Goal: Information Seeking & Learning: Learn about a topic

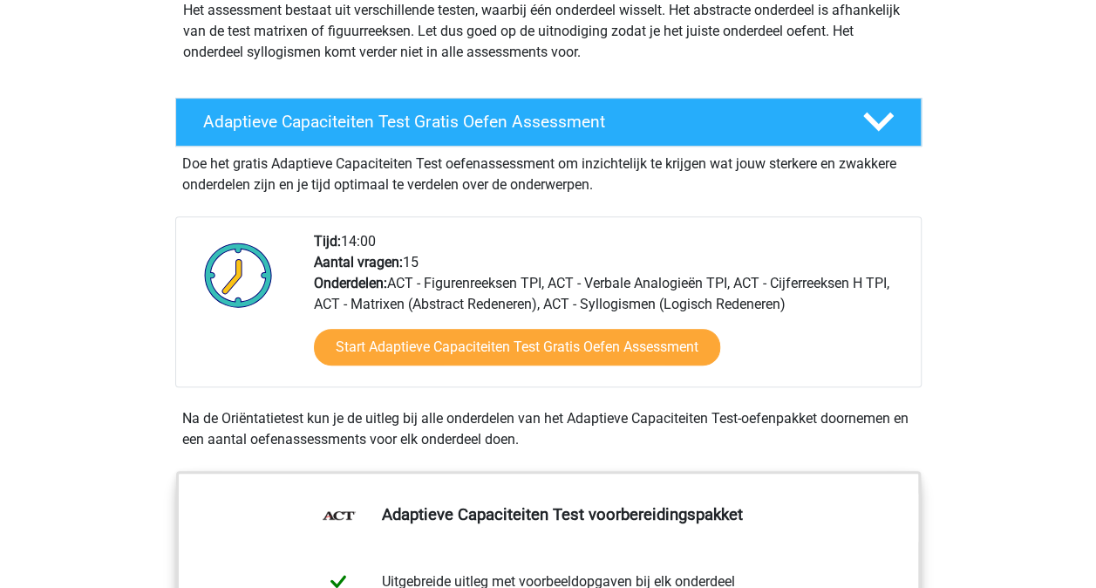
scroll to position [228, 0]
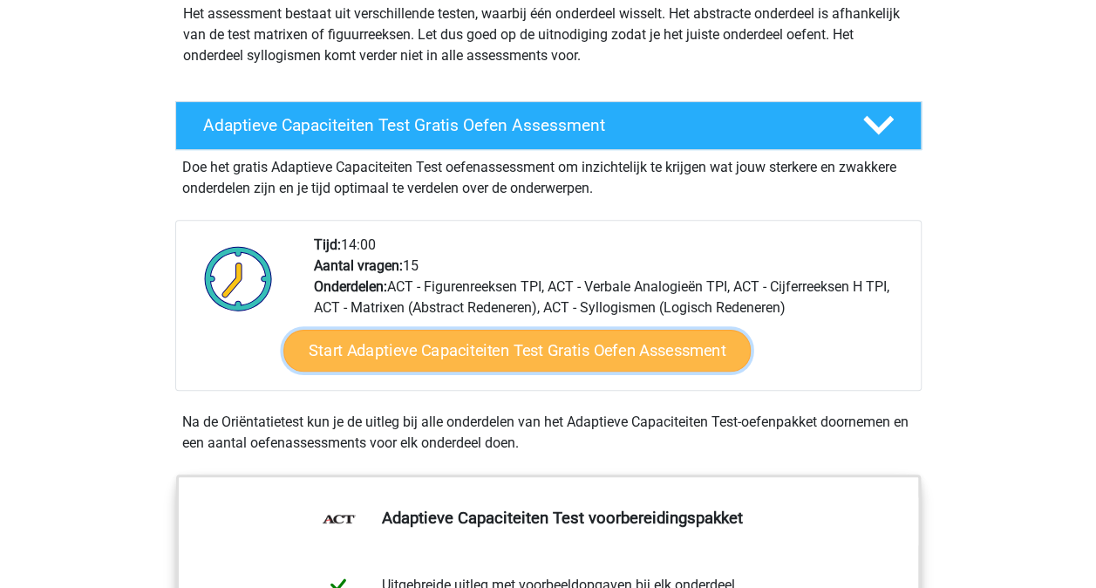
click at [434, 351] on link "Start Adaptieve Capaciteiten Test Gratis Oefen Assessment" at bounding box center [516, 350] width 467 height 42
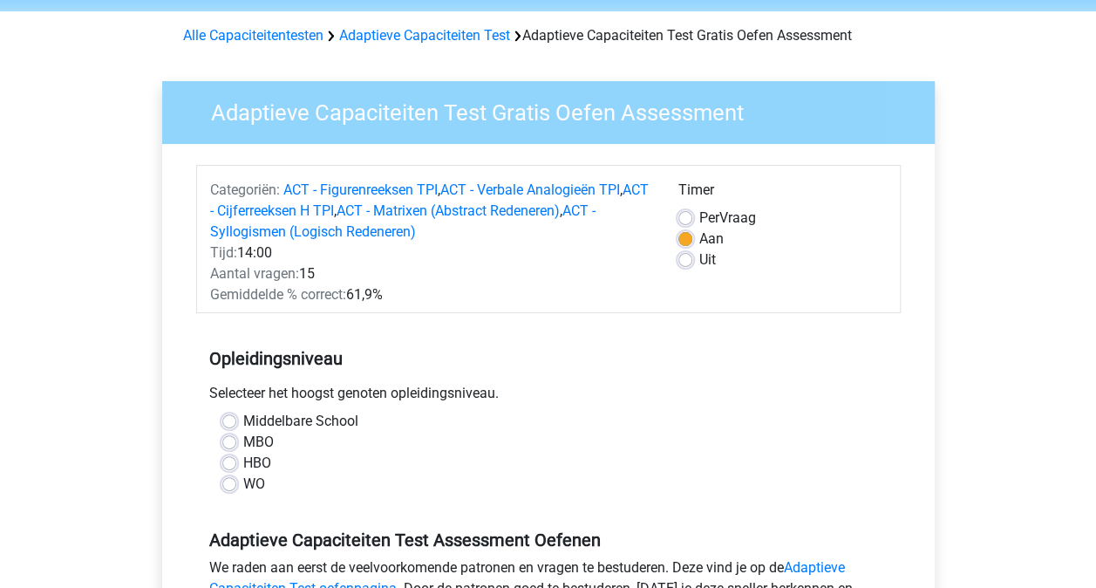
scroll to position [63, 0]
click at [243, 455] on label "HBO" at bounding box center [257, 462] width 28 height 21
click at [227, 455] on input "HBO" at bounding box center [229, 460] width 14 height 17
radio input "true"
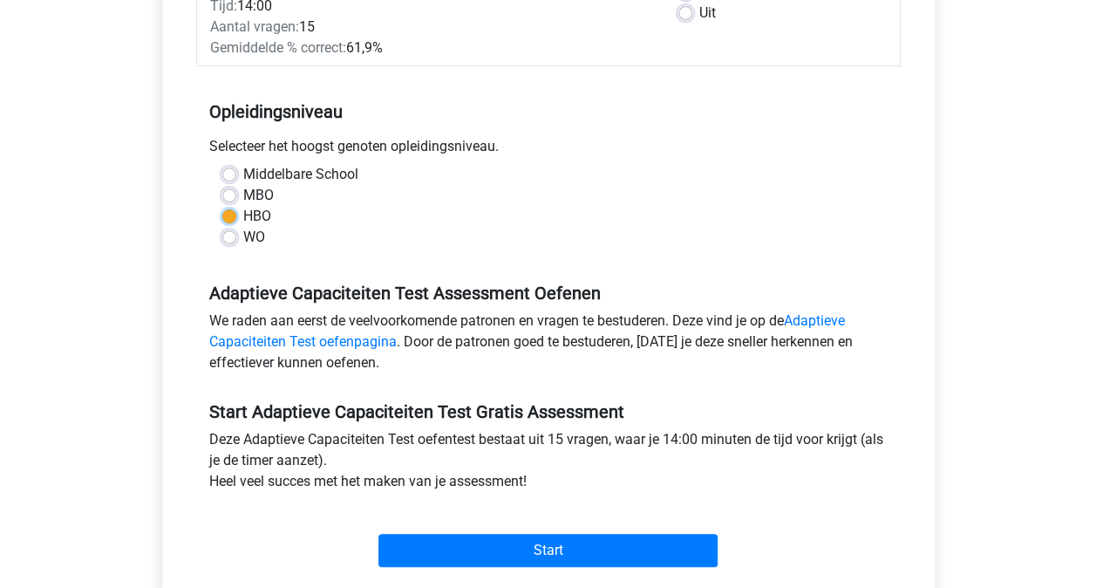
scroll to position [315, 0]
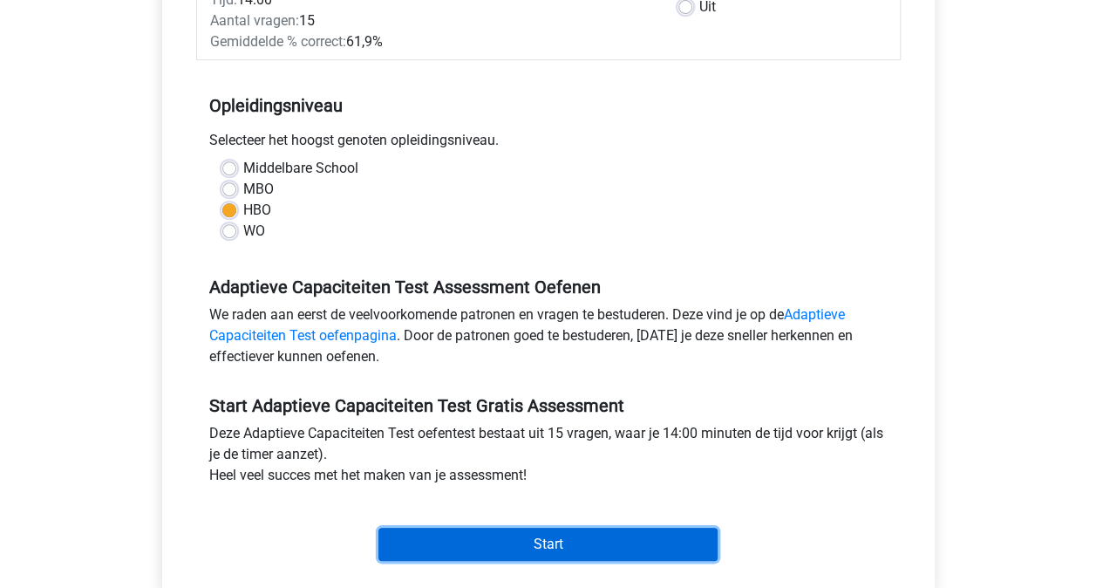
click at [430, 538] on input "Start" at bounding box center [547, 543] width 339 height 33
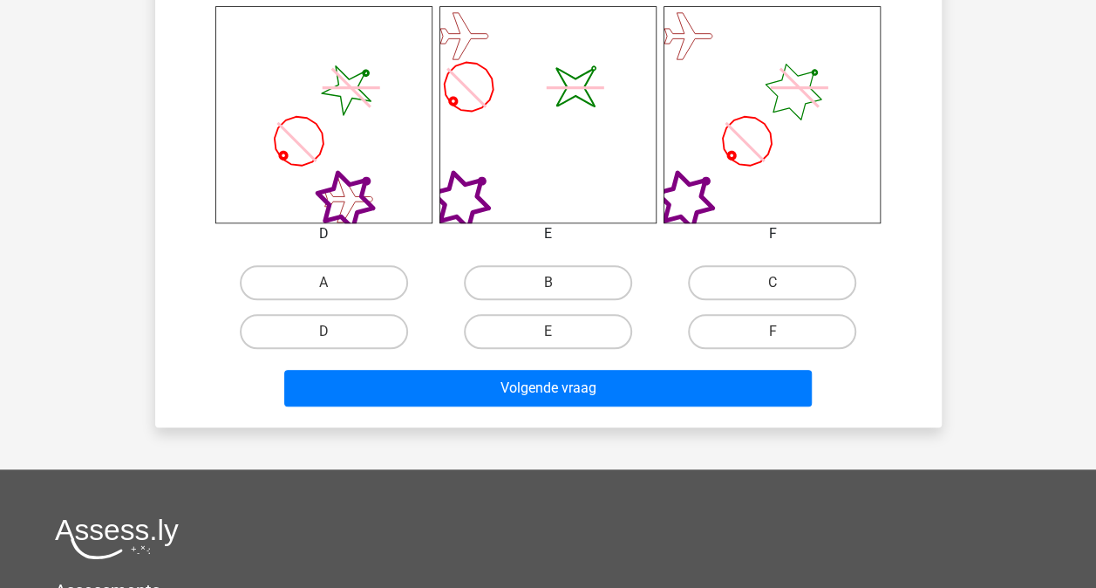
scroll to position [718, 0]
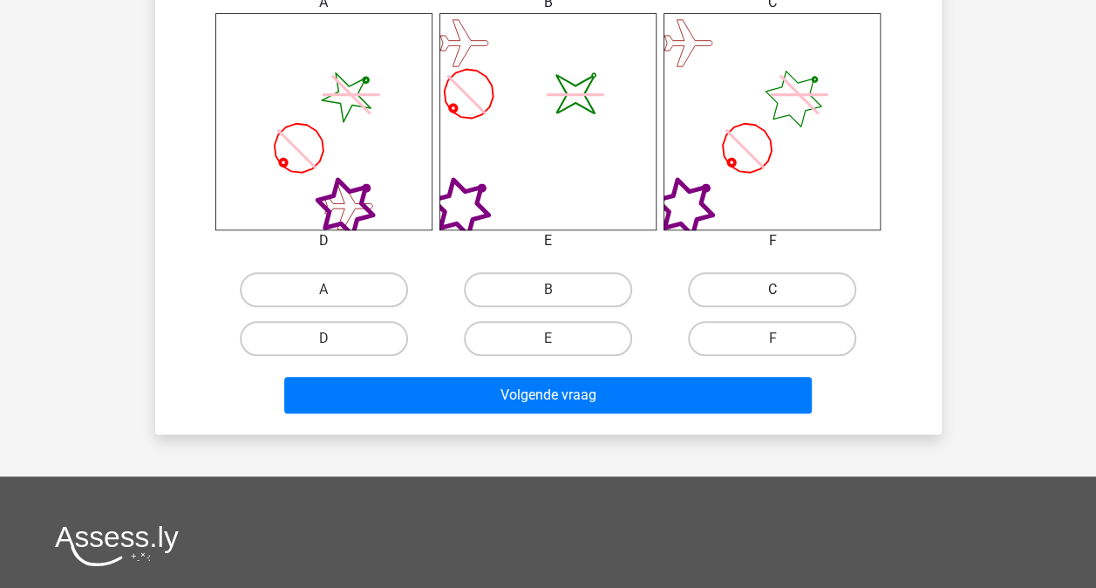
click at [765, 295] on label "C" at bounding box center [772, 289] width 168 height 35
click at [772, 295] on input "C" at bounding box center [777, 294] width 11 height 11
radio input "true"
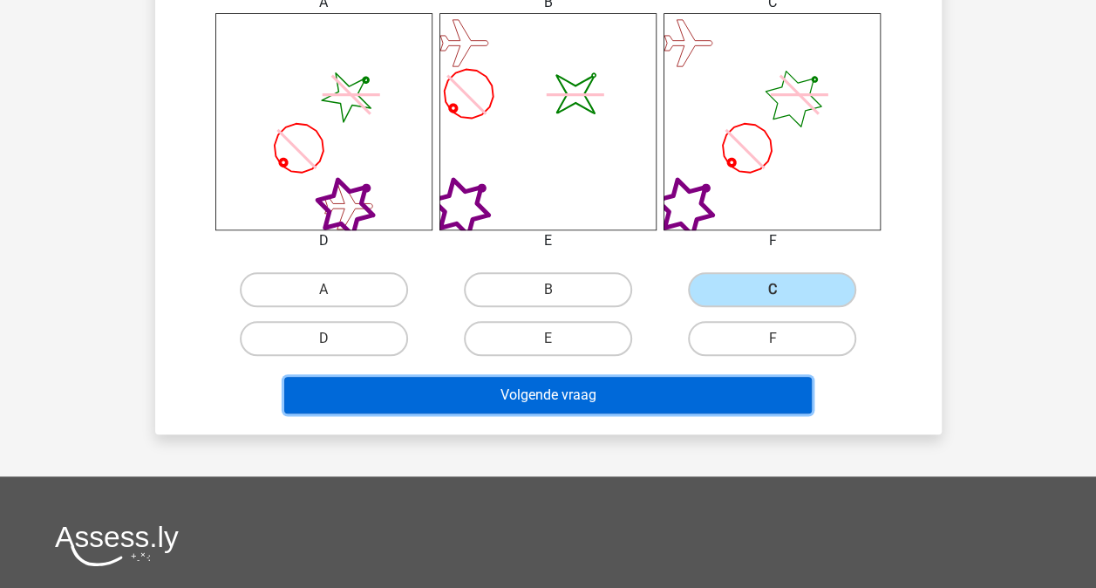
click at [629, 397] on button "Volgende vraag" at bounding box center [547, 395] width 527 height 37
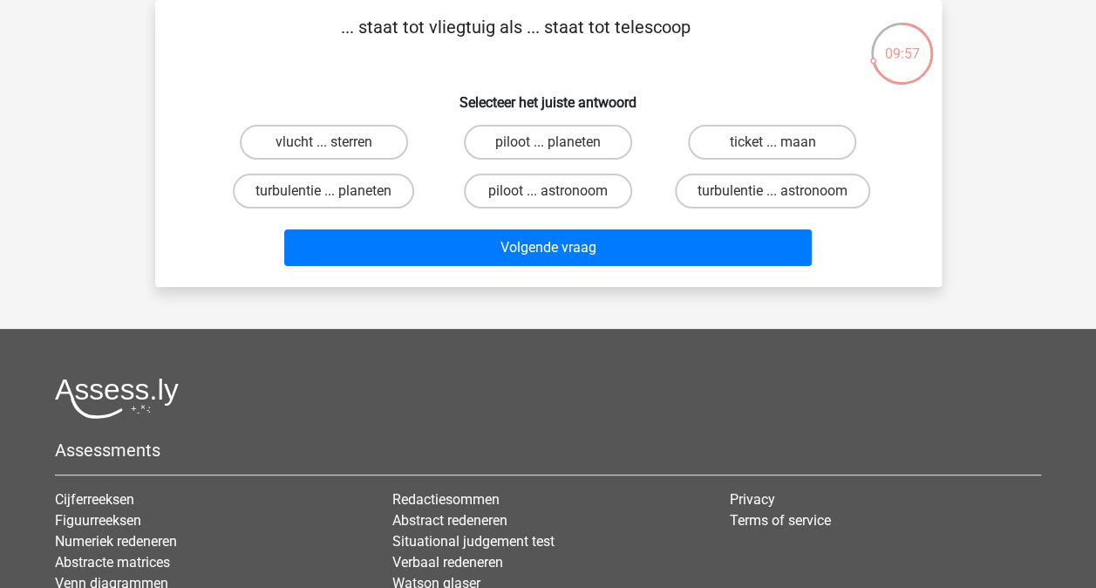
scroll to position [0, 0]
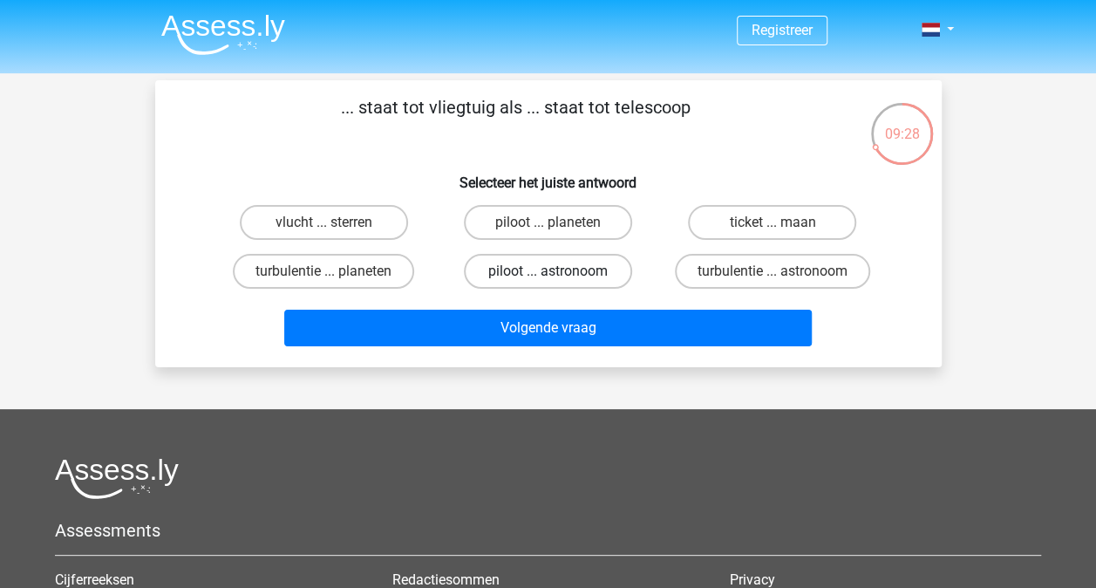
click at [480, 274] on label "piloot ... astronoom" at bounding box center [548, 271] width 168 height 35
click at [547, 274] on input "piloot ... astronoom" at bounding box center [552, 276] width 11 height 11
radio input "true"
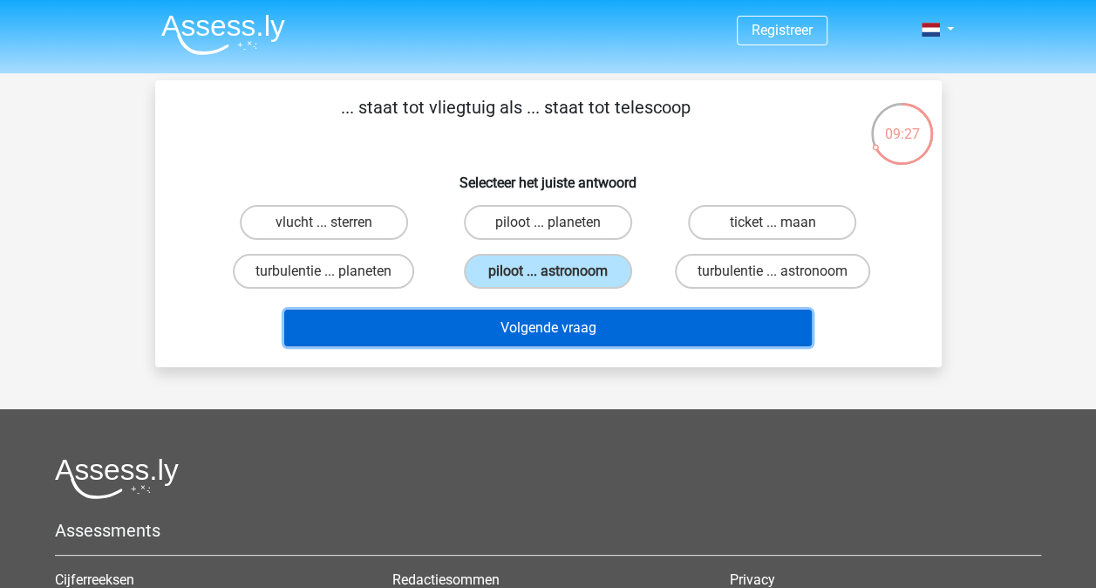
click at [510, 323] on button "Volgende vraag" at bounding box center [547, 327] width 527 height 37
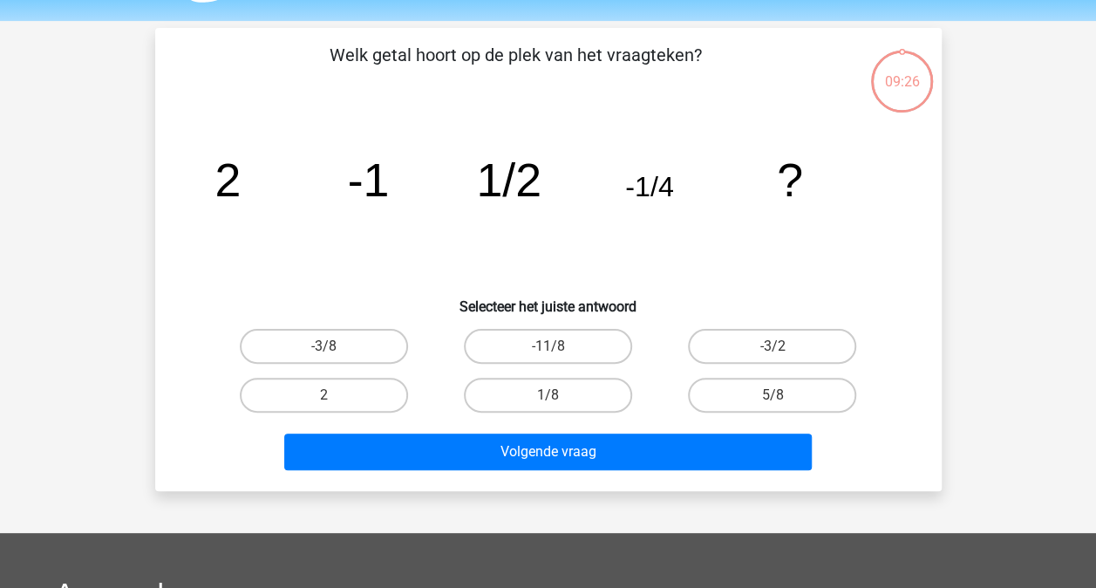
scroll to position [80, 0]
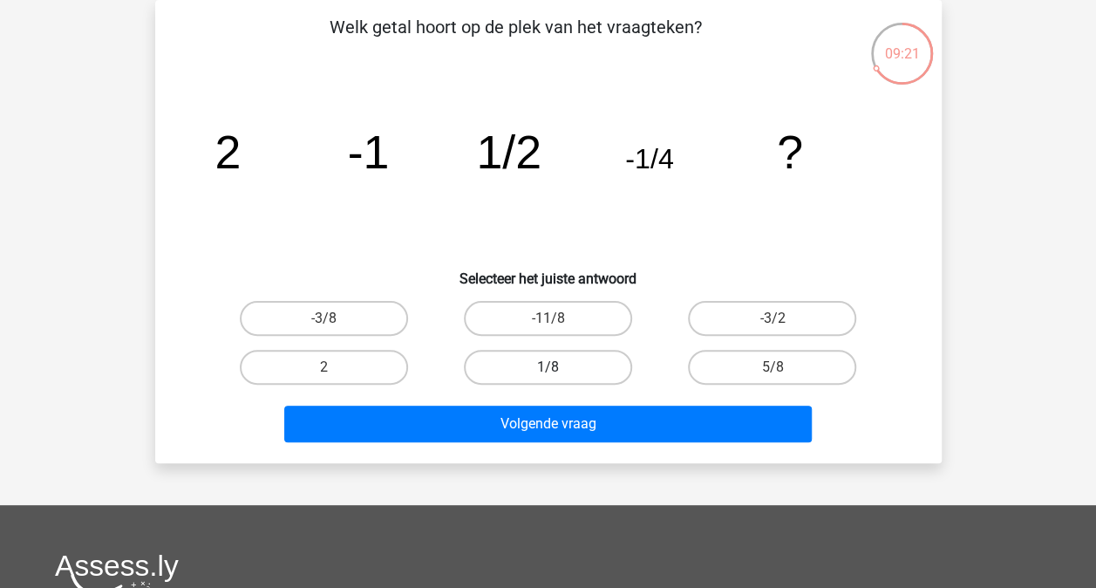
click at [511, 368] on label "1/8" at bounding box center [548, 367] width 168 height 35
click at [547, 368] on input "1/8" at bounding box center [552, 372] width 11 height 11
radio input "true"
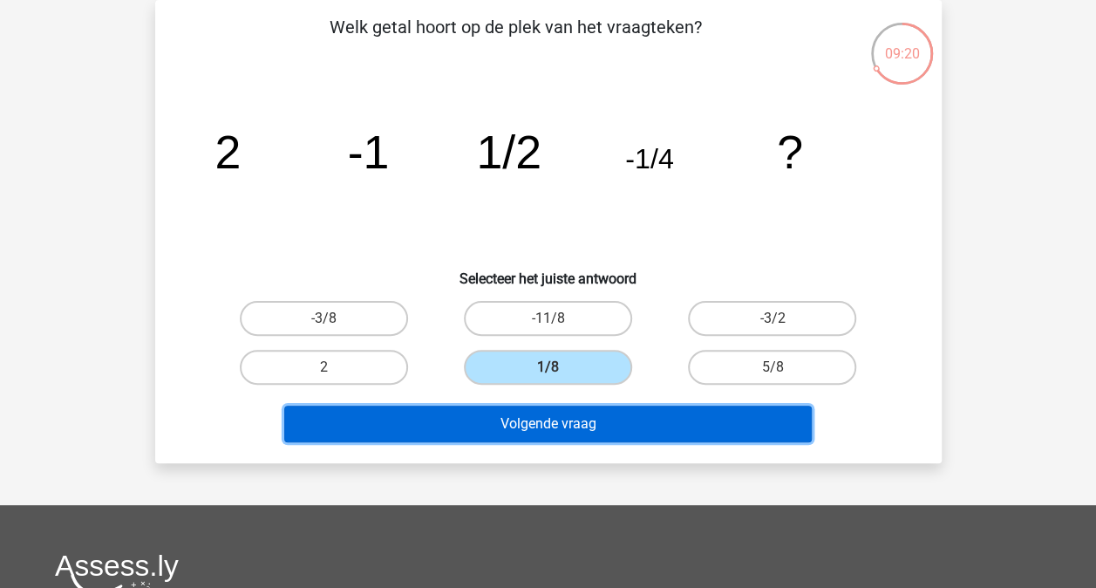
click at [521, 410] on button "Volgende vraag" at bounding box center [547, 423] width 527 height 37
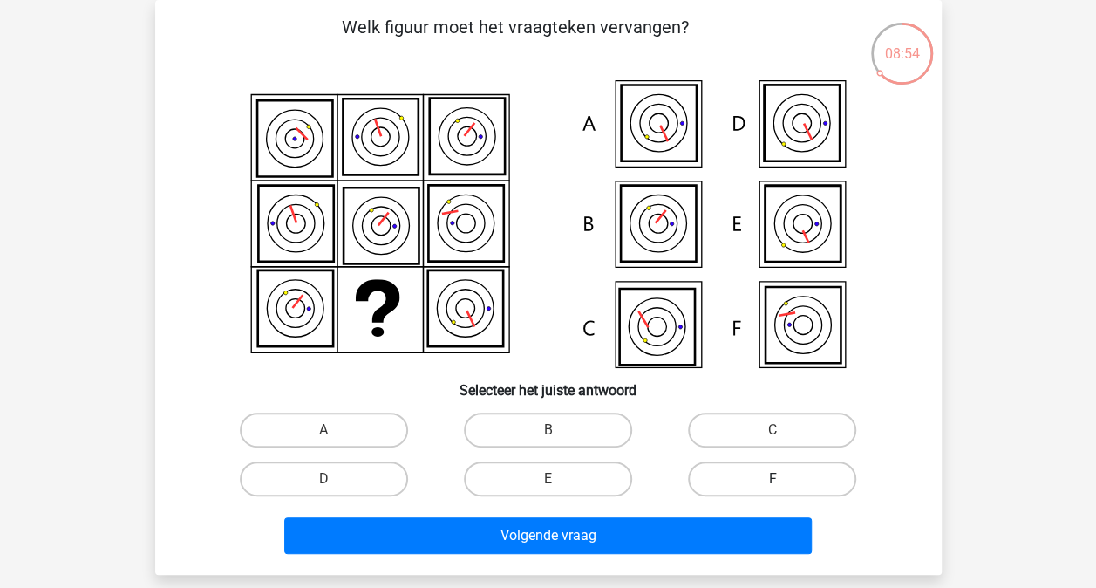
click at [708, 469] on label "F" at bounding box center [772, 478] width 168 height 35
click at [772, 479] on input "F" at bounding box center [777, 484] width 11 height 11
radio input "true"
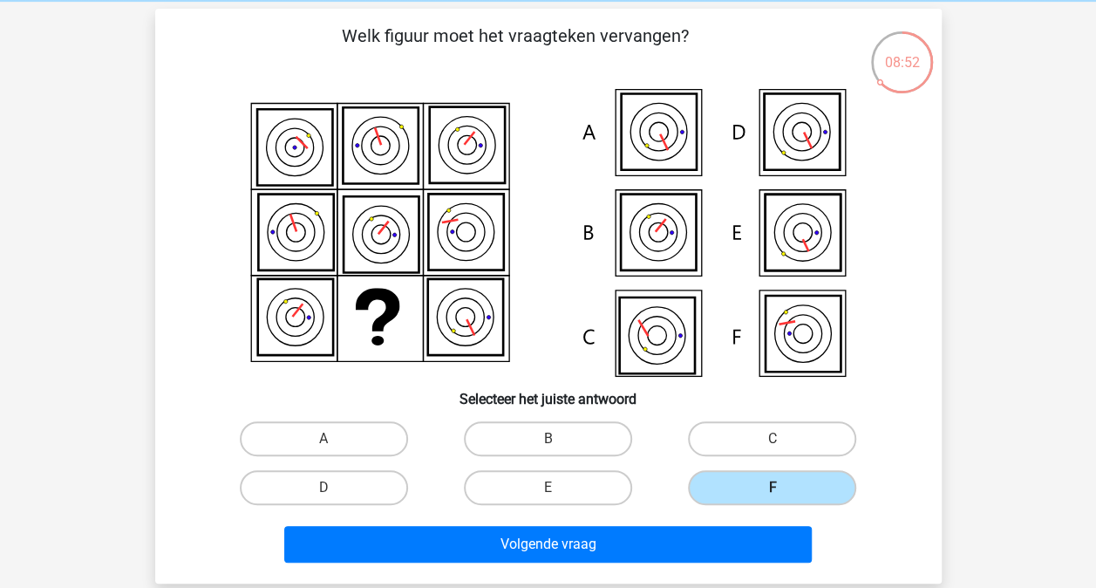
scroll to position [66, 0]
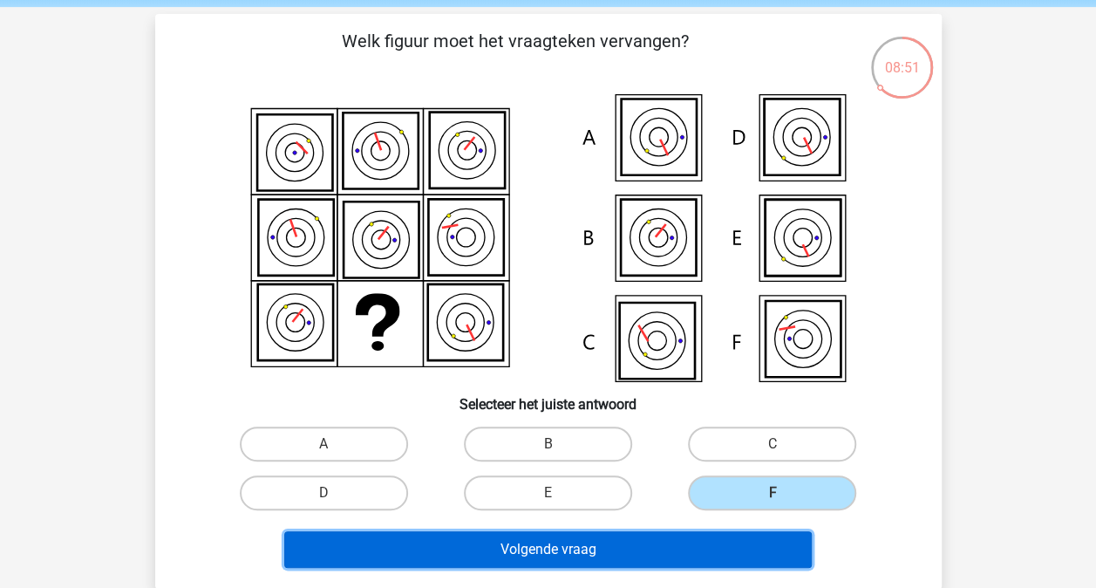
click at [682, 548] on button "Volgende vraag" at bounding box center [547, 549] width 527 height 37
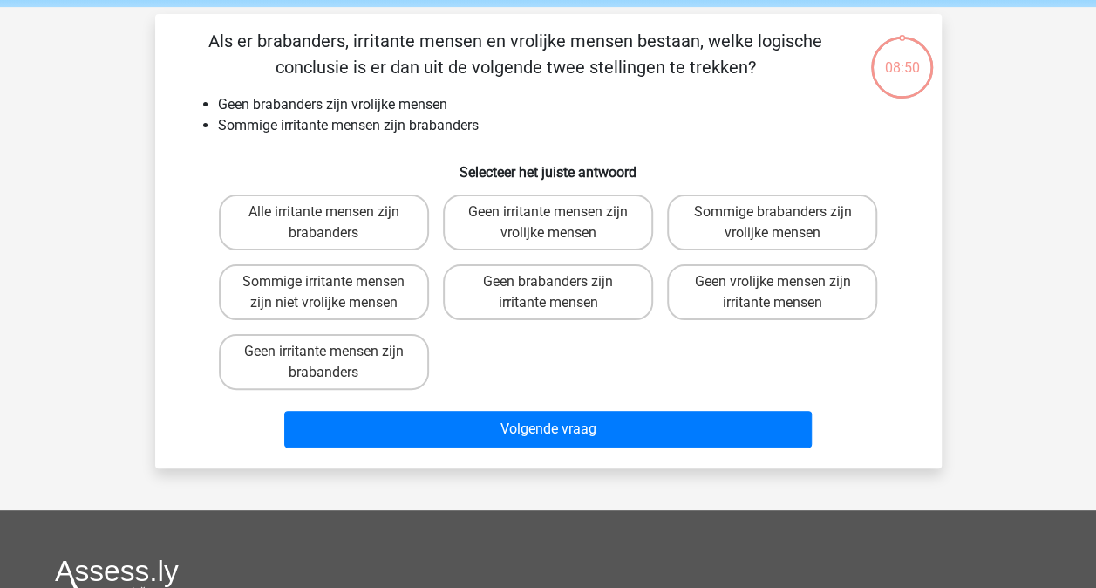
scroll to position [80, 0]
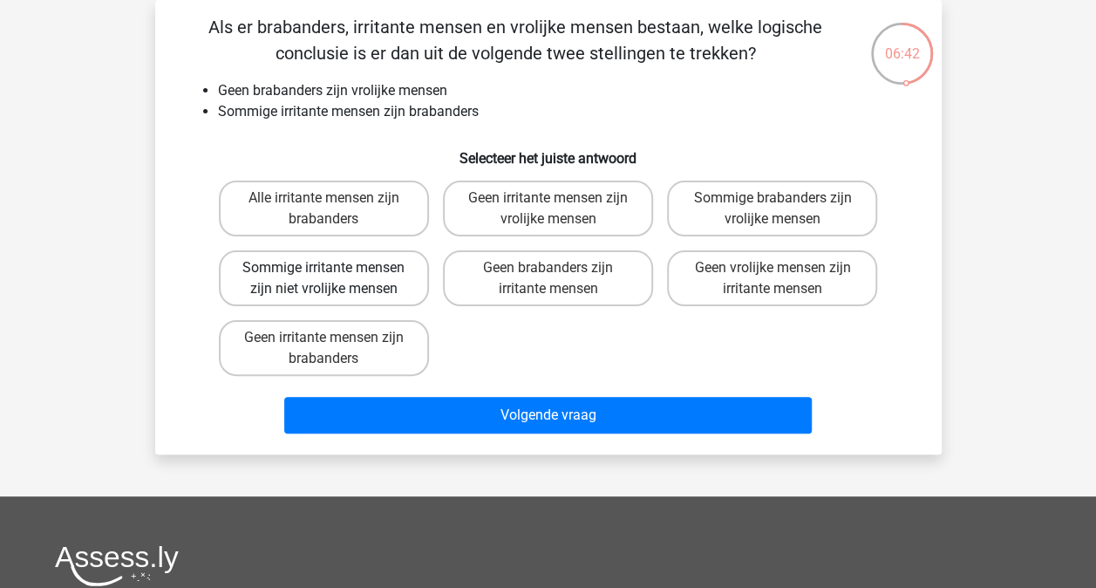
click at [377, 288] on label "Sommige irritante mensen zijn niet vrolijke mensen" at bounding box center [324, 278] width 210 height 56
click at [335, 279] on input "Sommige irritante mensen zijn niet vrolijke mensen" at bounding box center [328, 273] width 11 height 11
radio input "true"
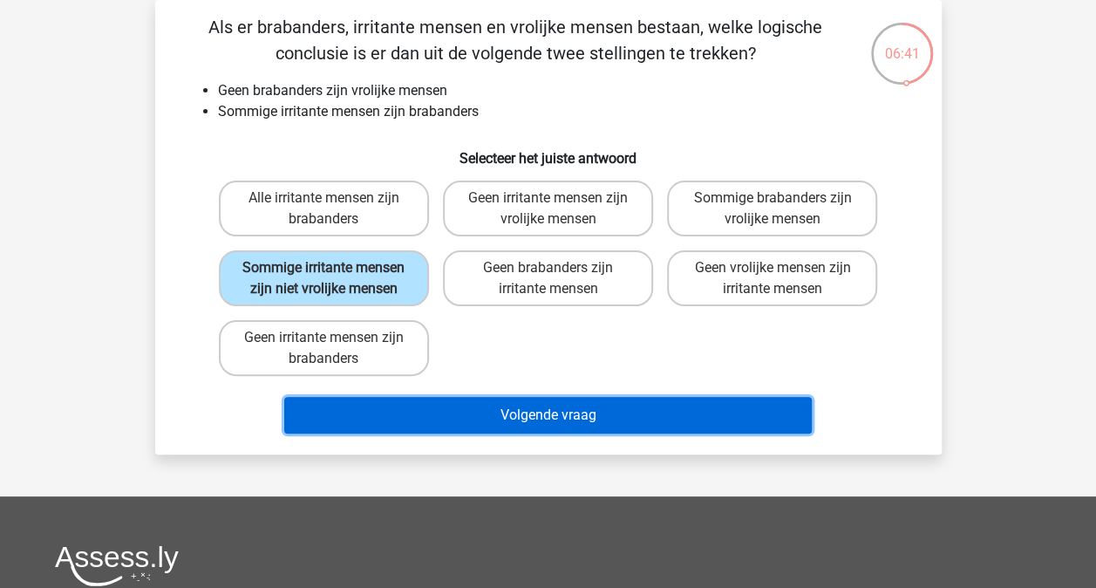
click at [441, 424] on button "Volgende vraag" at bounding box center [547, 415] width 527 height 37
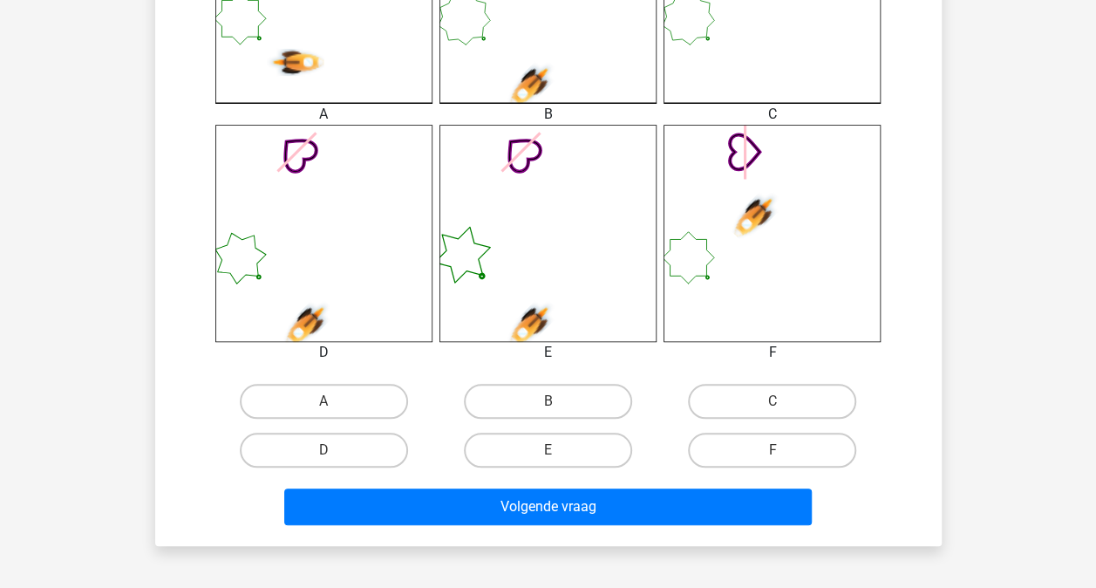
scroll to position [607, 0]
click at [591, 396] on label "B" at bounding box center [548, 401] width 168 height 35
click at [559, 401] on input "B" at bounding box center [552, 406] width 11 height 11
radio input "true"
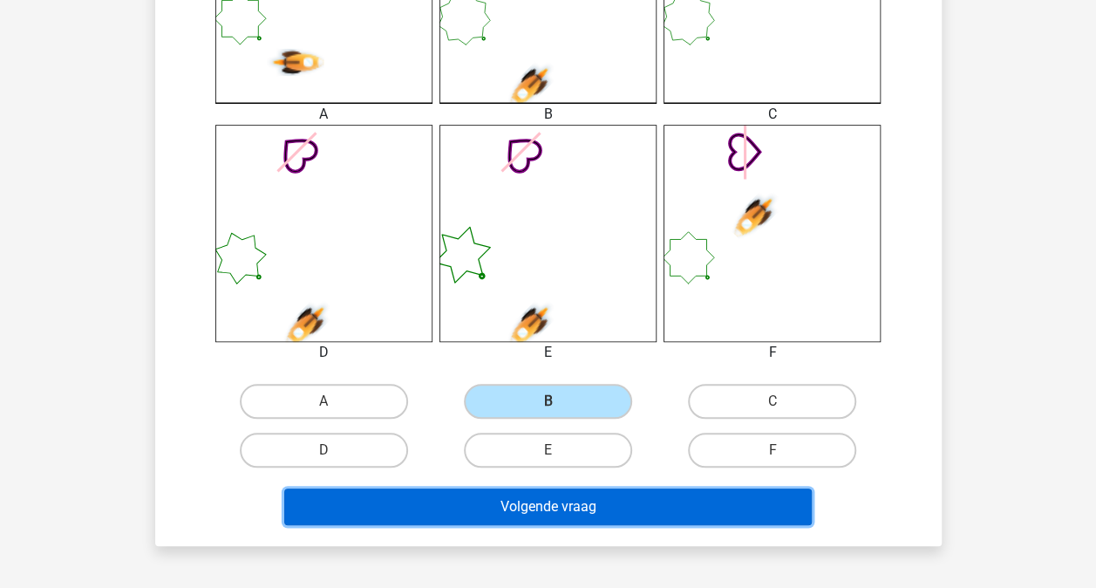
click at [589, 513] on button "Volgende vraag" at bounding box center [547, 506] width 527 height 37
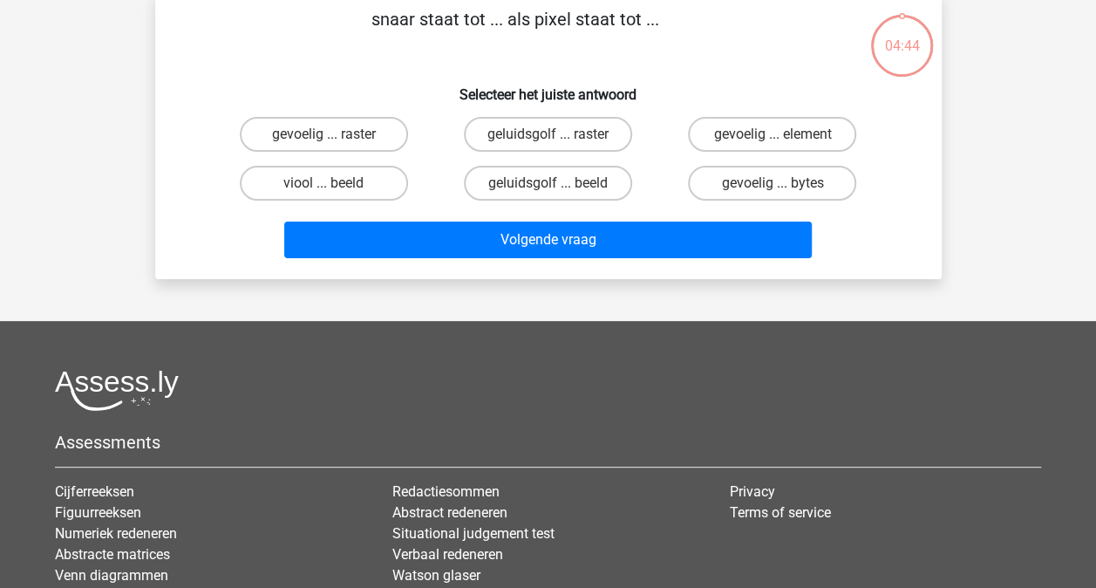
scroll to position [80, 0]
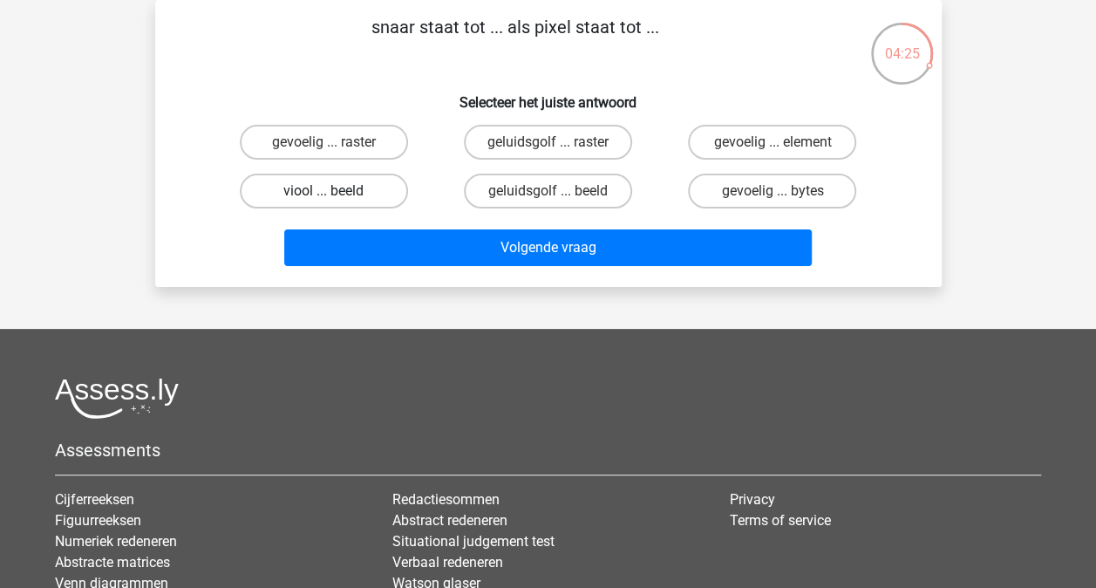
click at [357, 187] on label "viool ... beeld" at bounding box center [324, 190] width 168 height 35
click at [335, 191] on input "viool ... beeld" at bounding box center [328, 196] width 11 height 11
radio input "true"
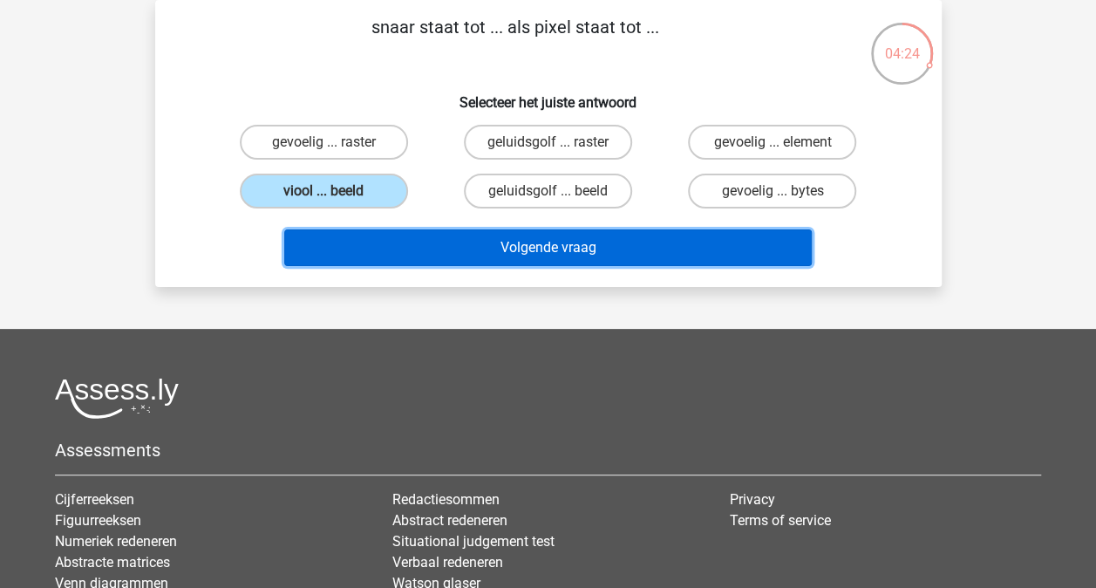
click at [488, 241] on button "Volgende vraag" at bounding box center [547, 247] width 527 height 37
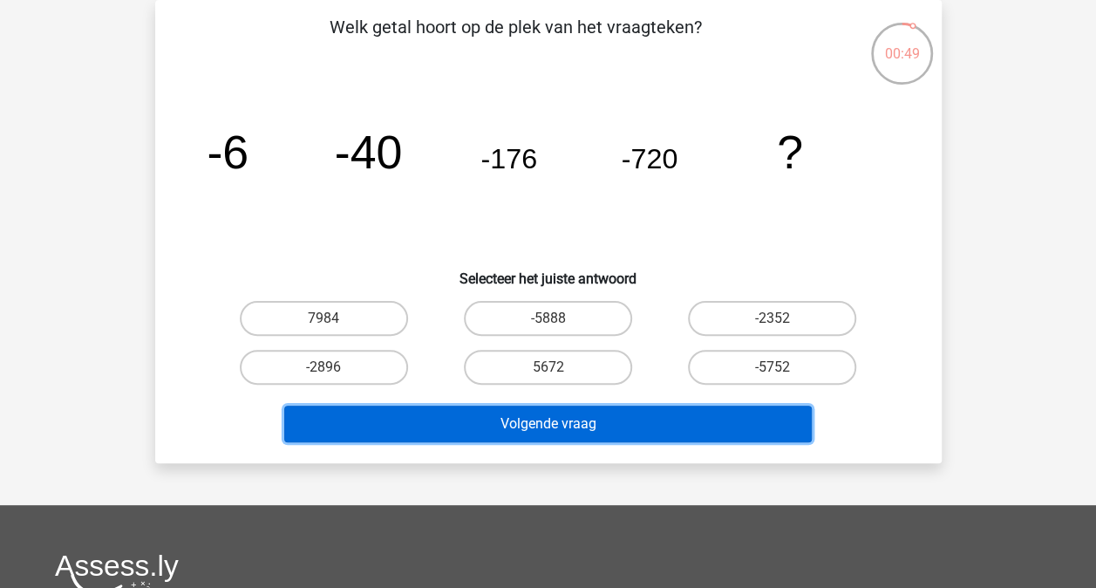
click at [399, 422] on button "Volgende vraag" at bounding box center [547, 423] width 527 height 37
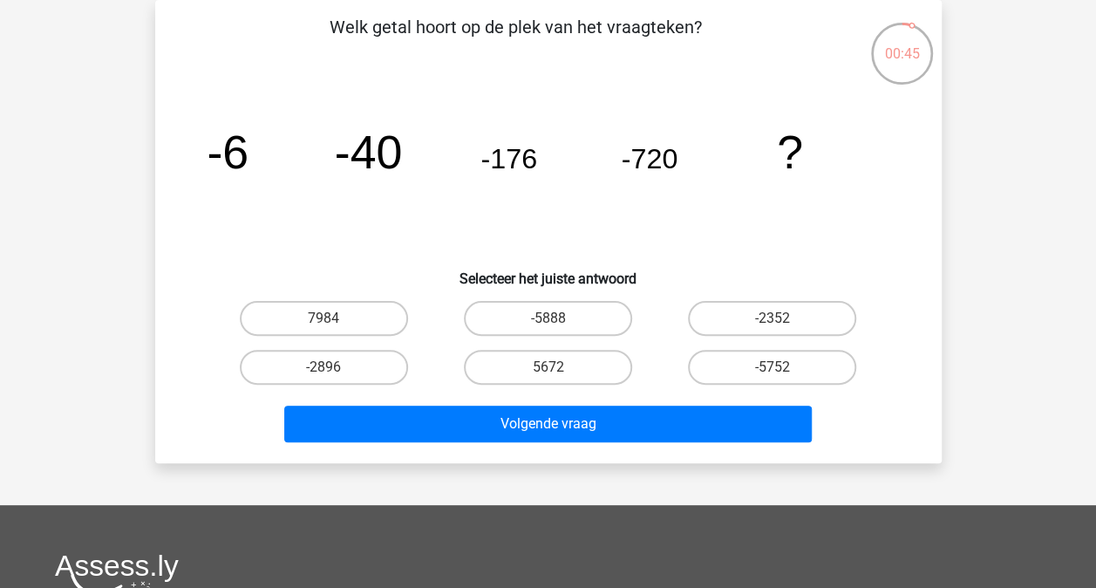
click at [857, 234] on icon "image/svg+xml -6 -40 -176 -720 ?" at bounding box center [548, 168] width 703 height 176
click at [718, 358] on label "-5752" at bounding box center [772, 367] width 168 height 35
click at [772, 367] on input "-5752" at bounding box center [777, 372] width 11 height 11
radio input "true"
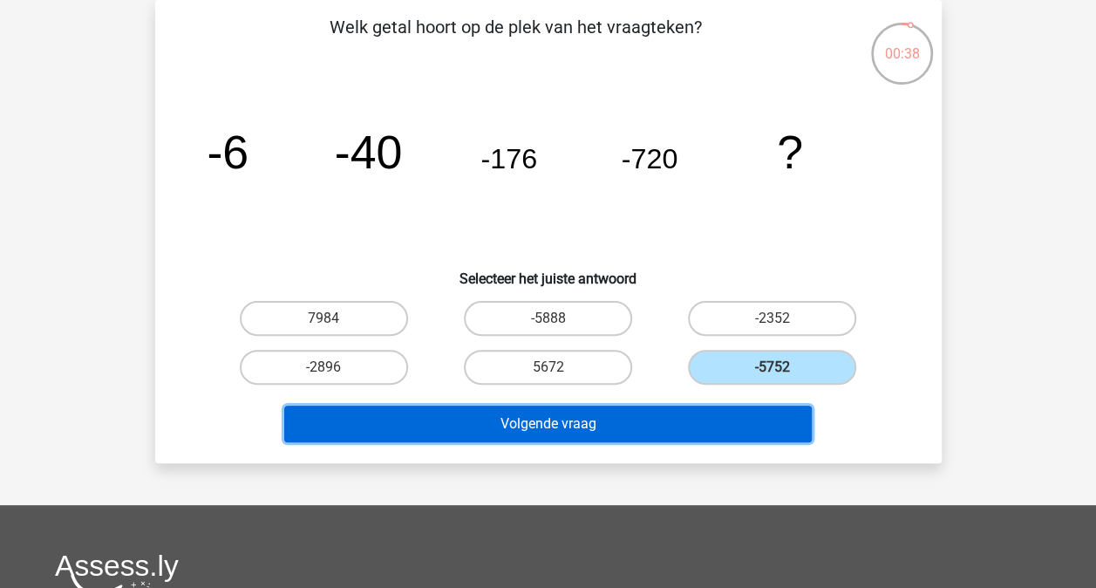
click at [649, 414] on button "Volgende vraag" at bounding box center [547, 423] width 527 height 37
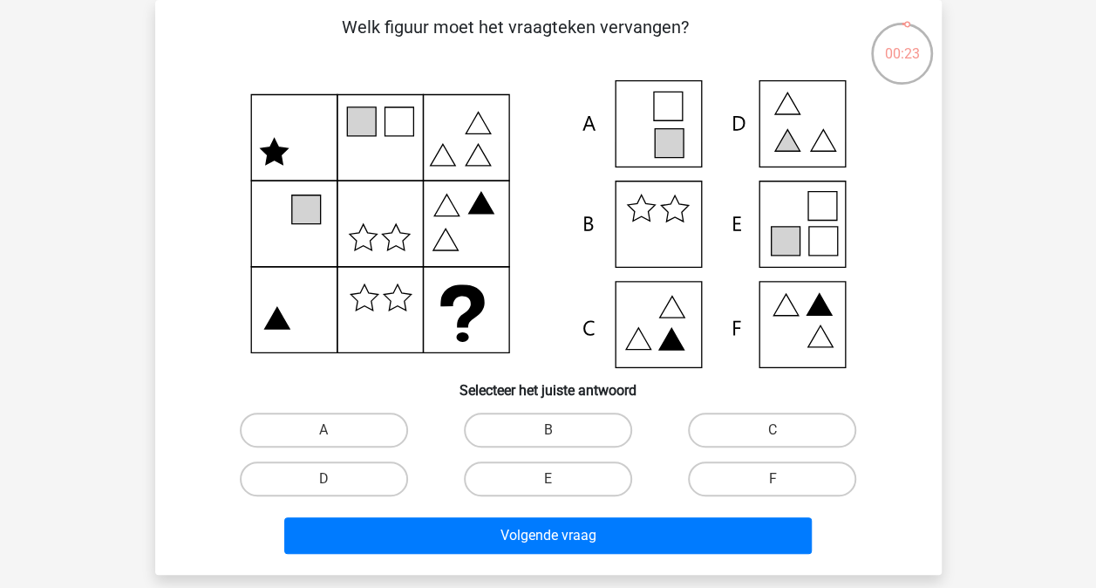
click at [801, 318] on icon at bounding box center [548, 224] width 703 height 288
click at [704, 478] on label "F" at bounding box center [772, 478] width 168 height 35
click at [772, 479] on input "F" at bounding box center [777, 484] width 11 height 11
radio input "true"
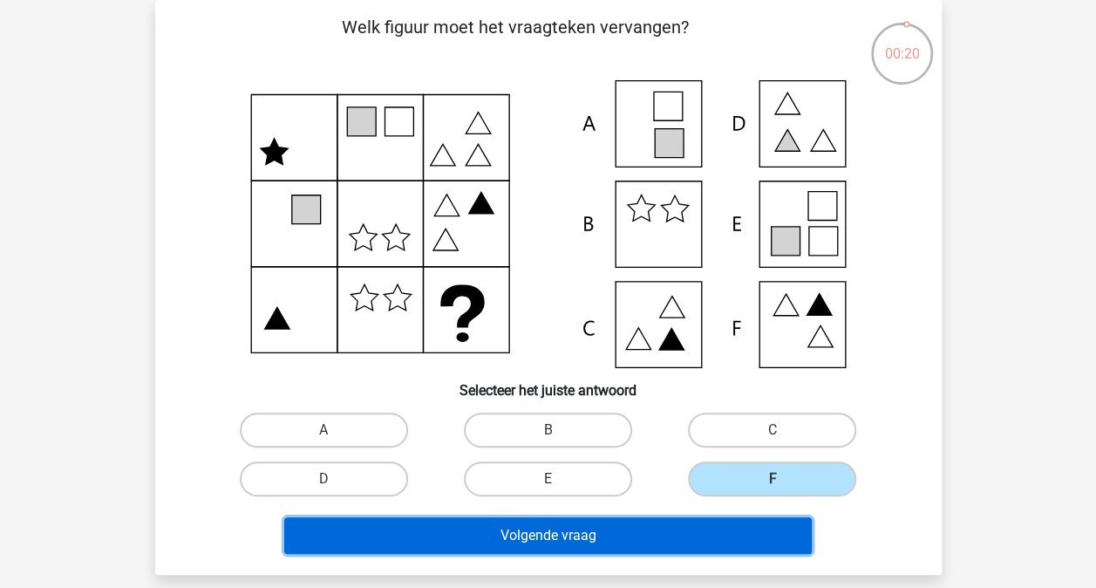
click at [579, 544] on button "Volgende vraag" at bounding box center [547, 535] width 527 height 37
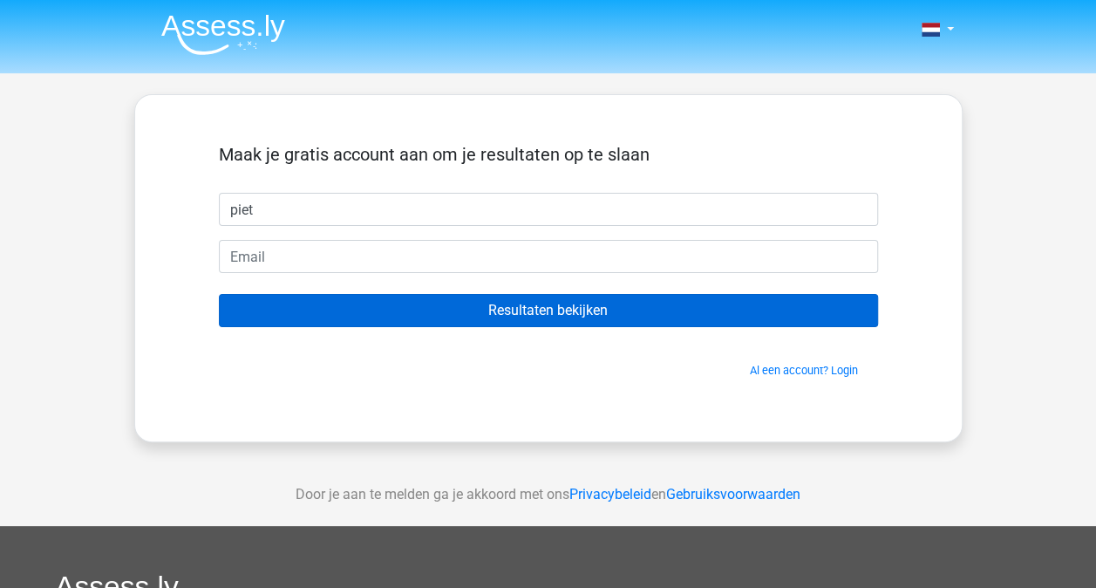
type input "piet"
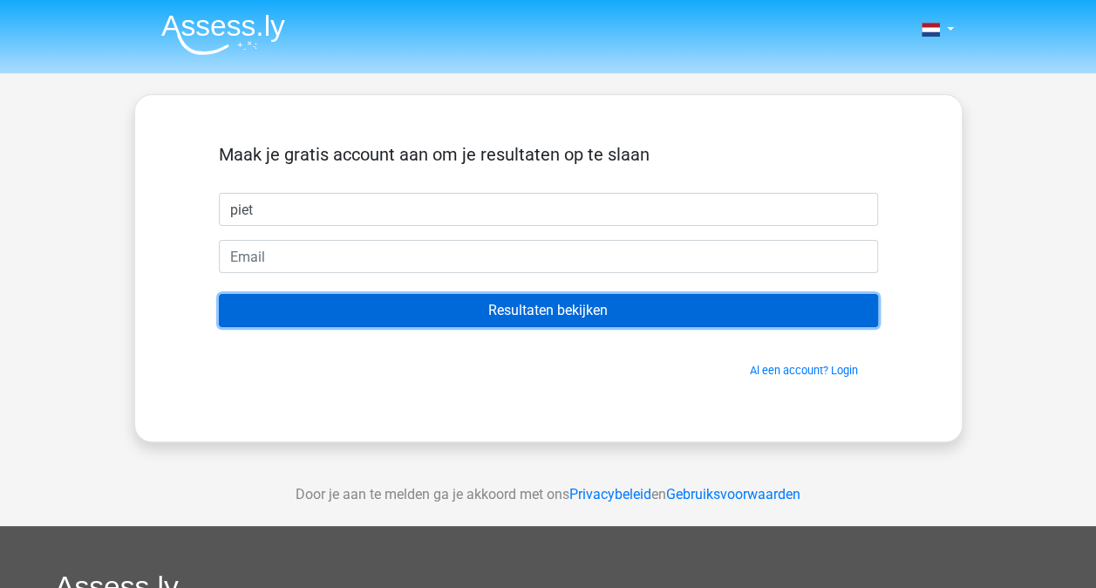
click at [452, 305] on input "Resultaten bekijken" at bounding box center [548, 310] width 659 height 33
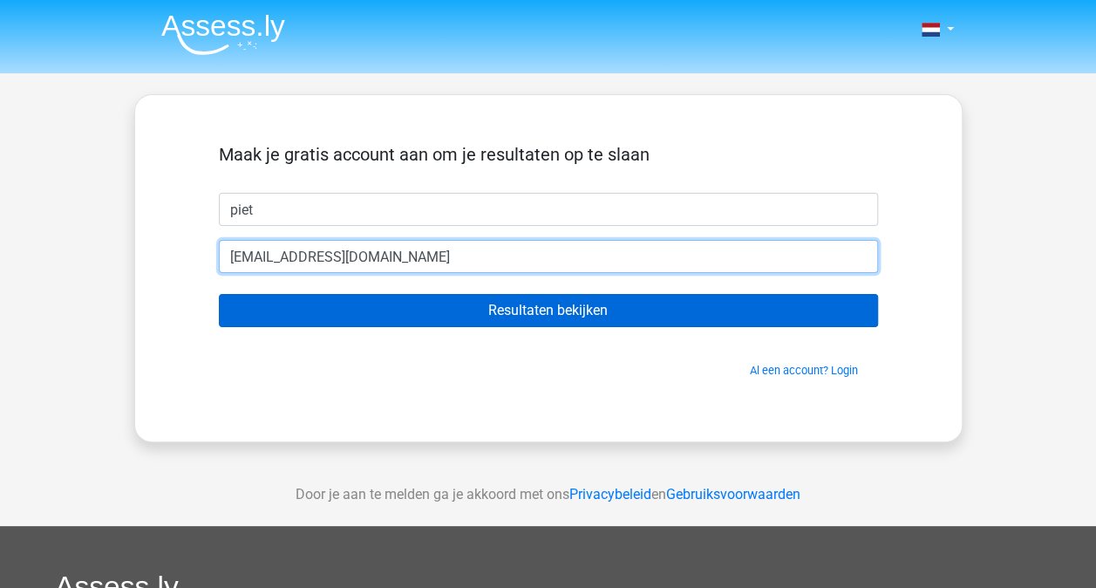
type input "piet@hotmail.nl"
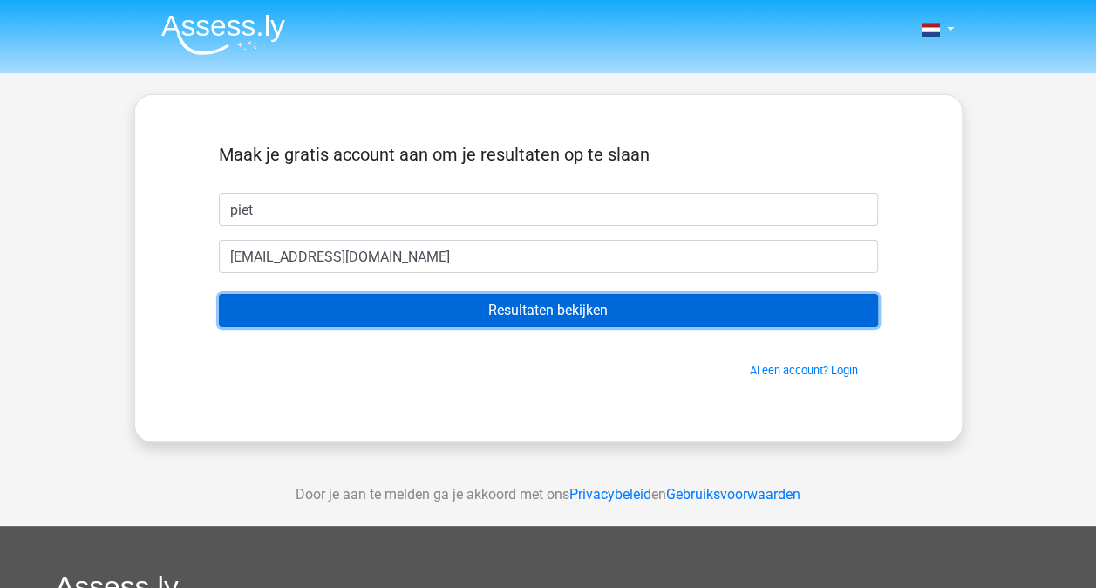
click at [415, 307] on input "Resultaten bekijken" at bounding box center [548, 310] width 659 height 33
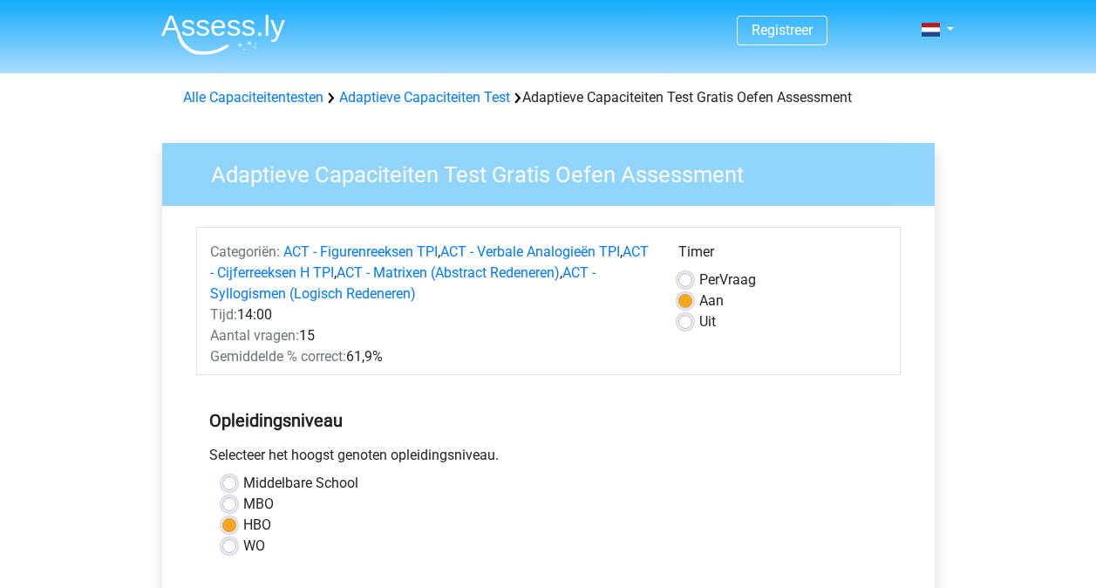
scroll to position [315, 0]
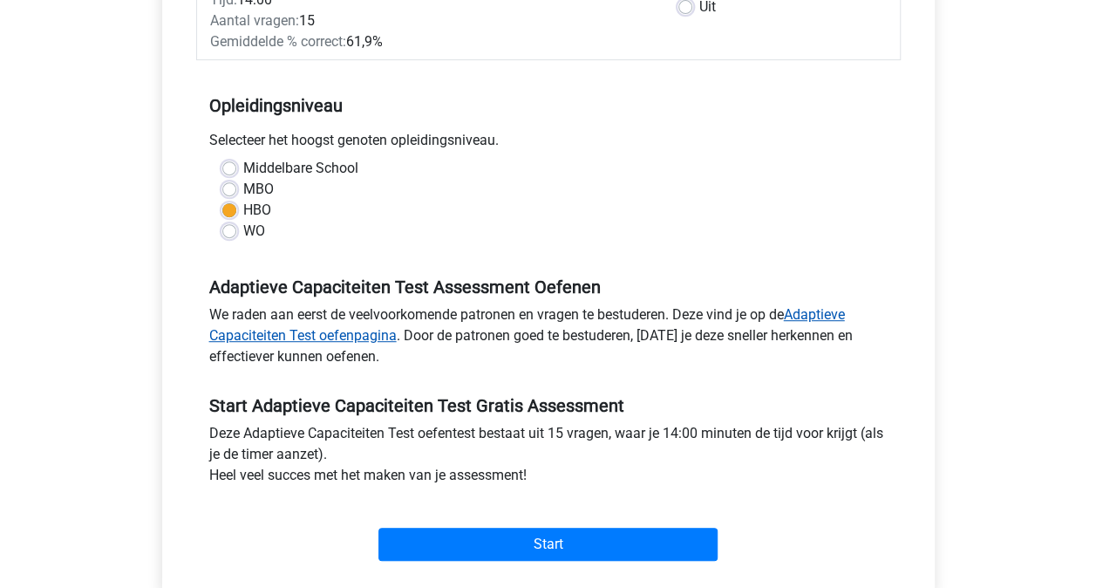
click at [272, 336] on link "Adaptieve Capaciteiten Test oefenpagina" at bounding box center [526, 324] width 635 height 37
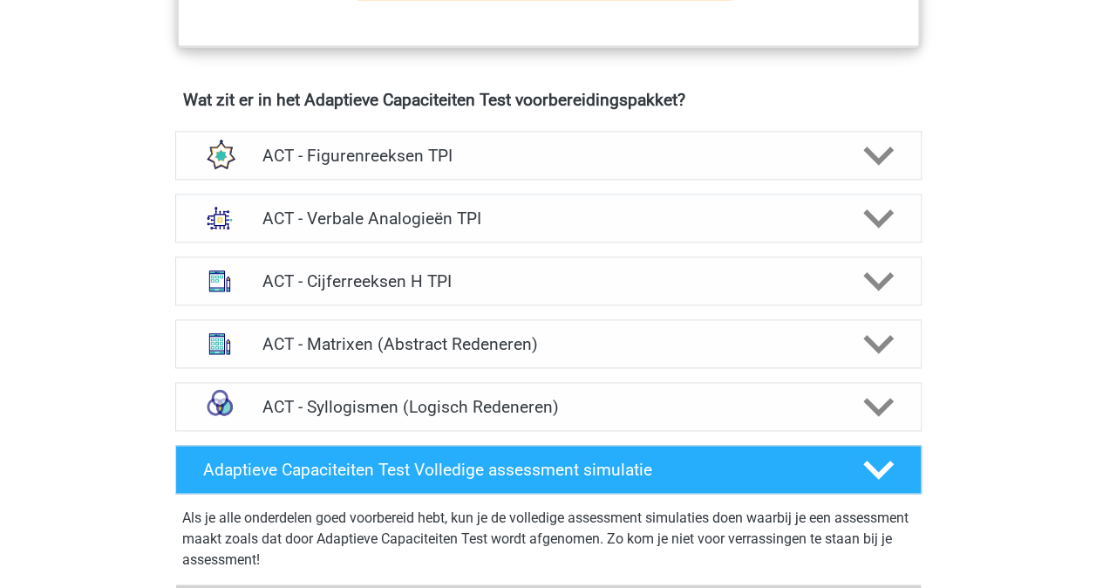
scroll to position [1049, 0]
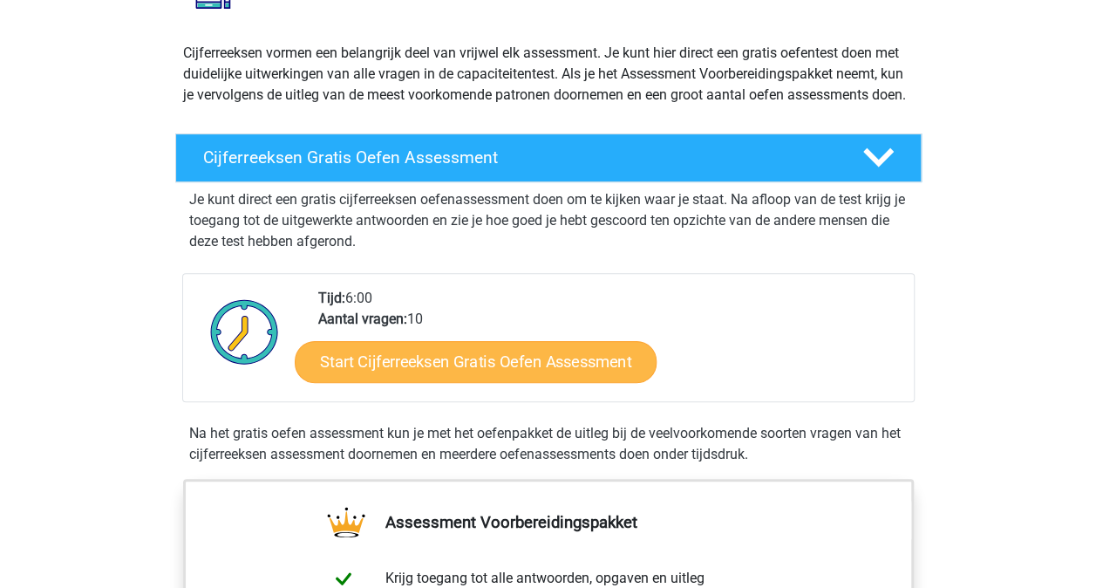
scroll to position [176, 0]
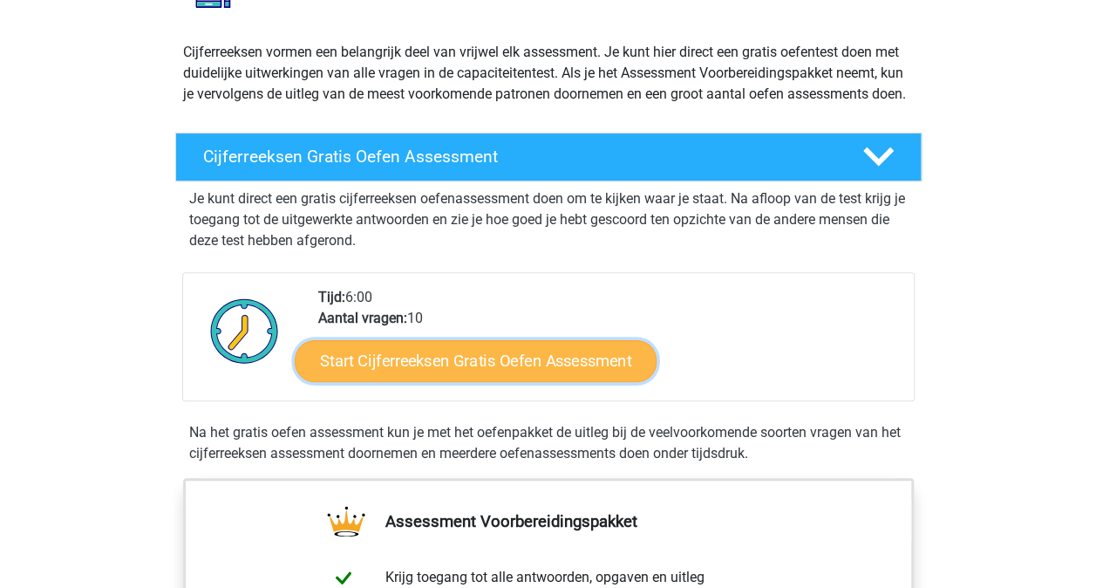
click at [457, 381] on link "Start Cijferreeksen Gratis Oefen Assessment" at bounding box center [476, 360] width 362 height 42
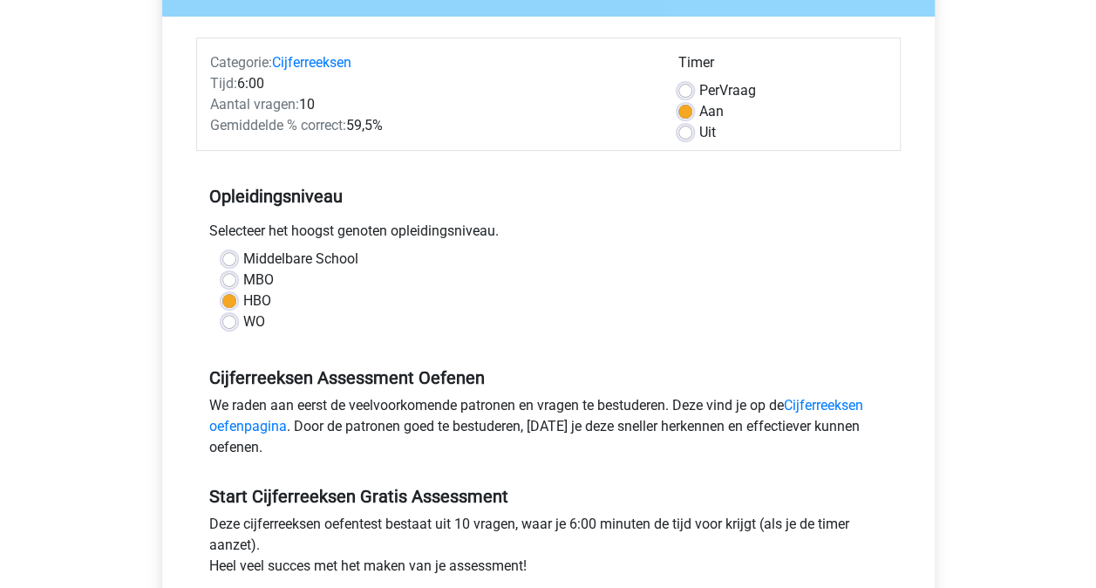
scroll to position [290, 0]
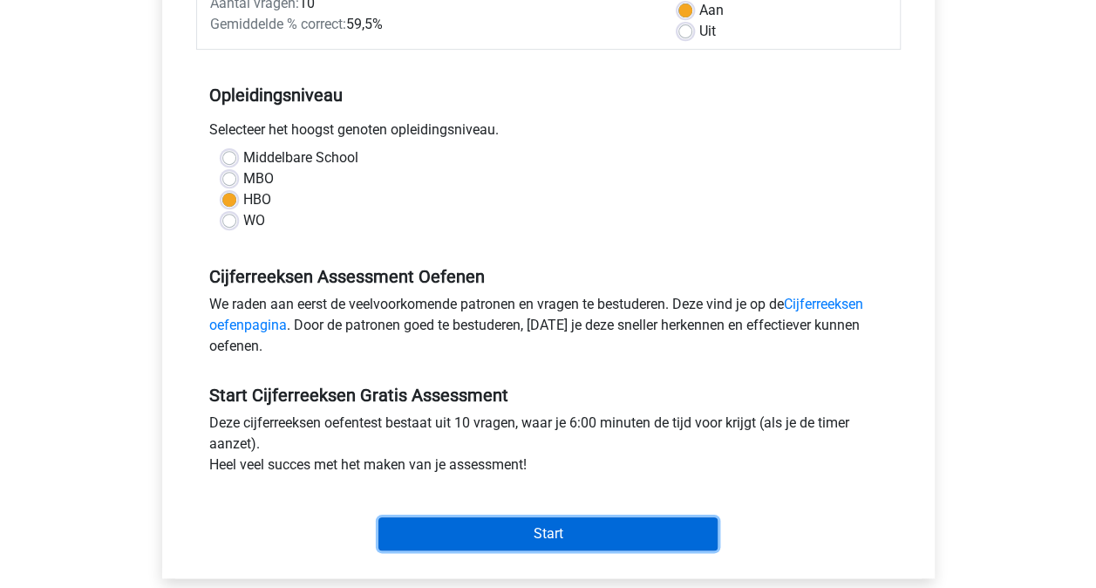
click at [438, 534] on input "Start" at bounding box center [547, 533] width 339 height 33
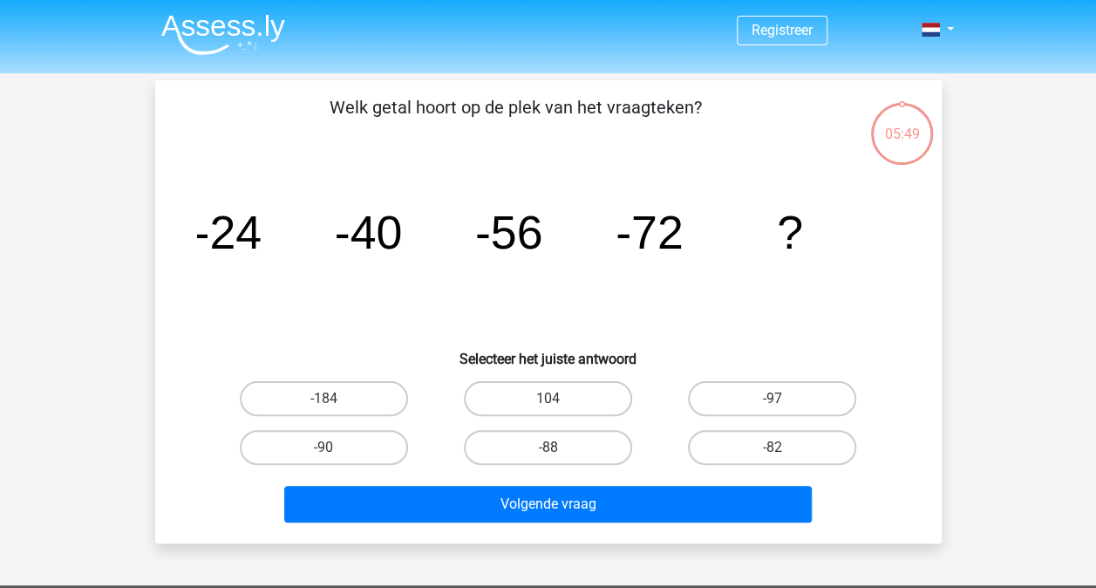
click at [620, 257] on tspan "-72" at bounding box center [649, 232] width 68 height 52
click at [529, 445] on label "-88" at bounding box center [548, 447] width 168 height 35
click at [547, 447] on input "-88" at bounding box center [552, 452] width 11 height 11
radio input "true"
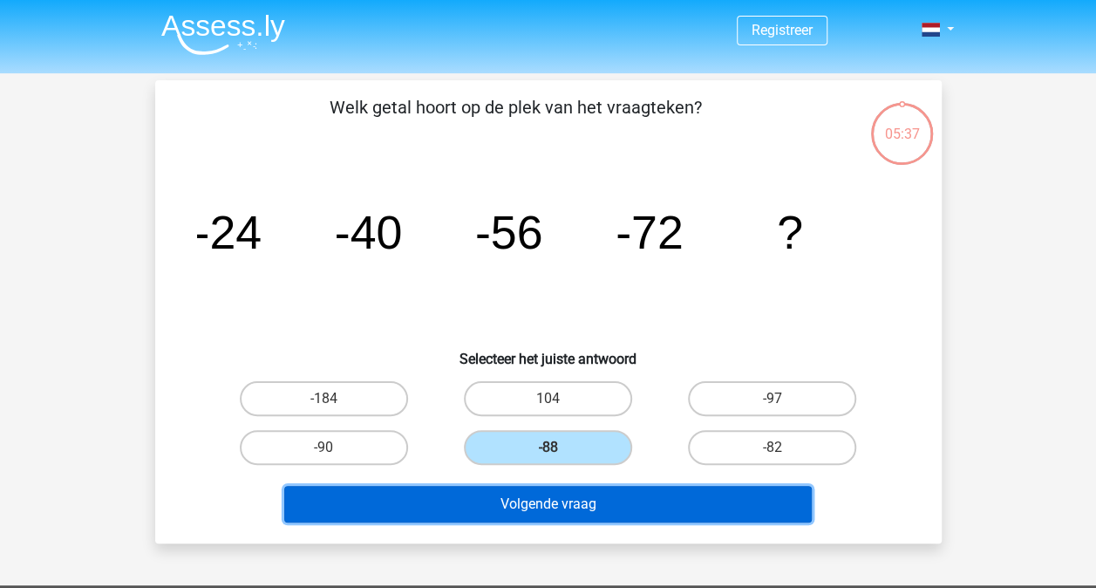
click at [520, 499] on button "Volgende vraag" at bounding box center [547, 504] width 527 height 37
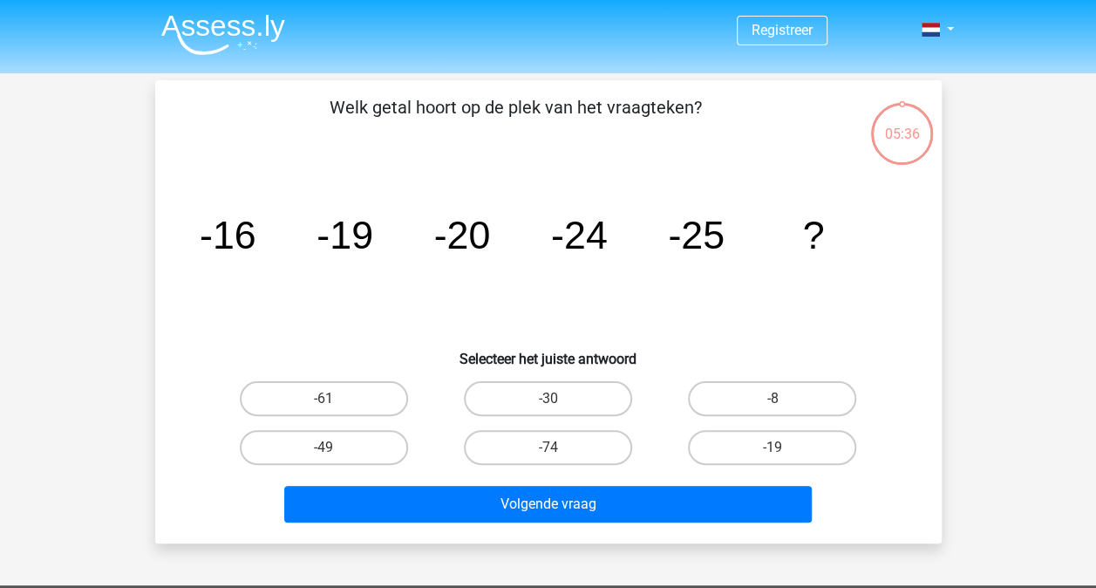
scroll to position [80, 0]
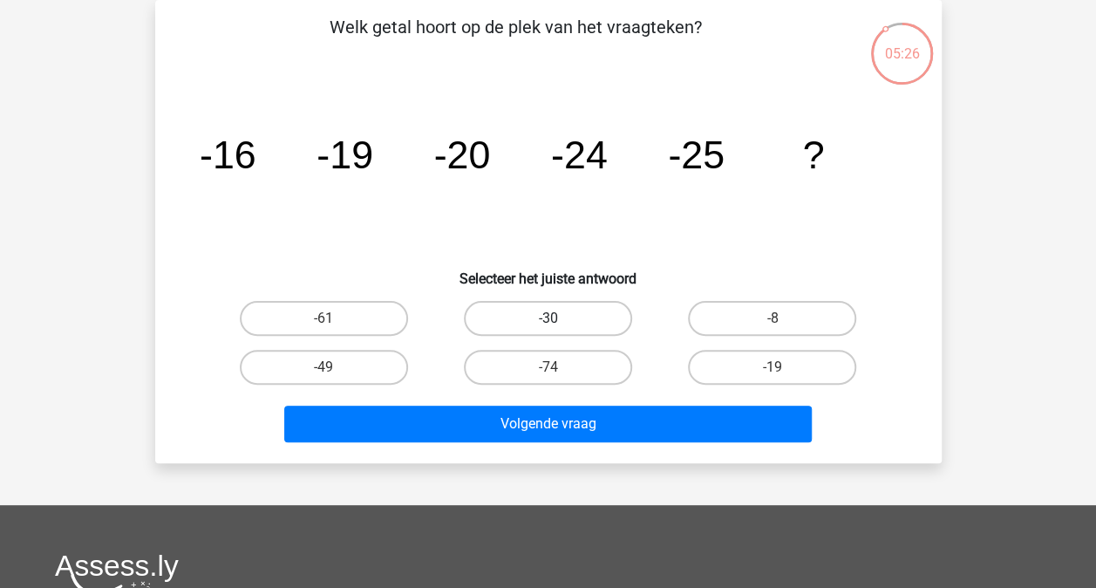
click at [547, 313] on label "-30" at bounding box center [548, 318] width 168 height 35
click at [547, 318] on input "-30" at bounding box center [552, 323] width 11 height 11
radio input "true"
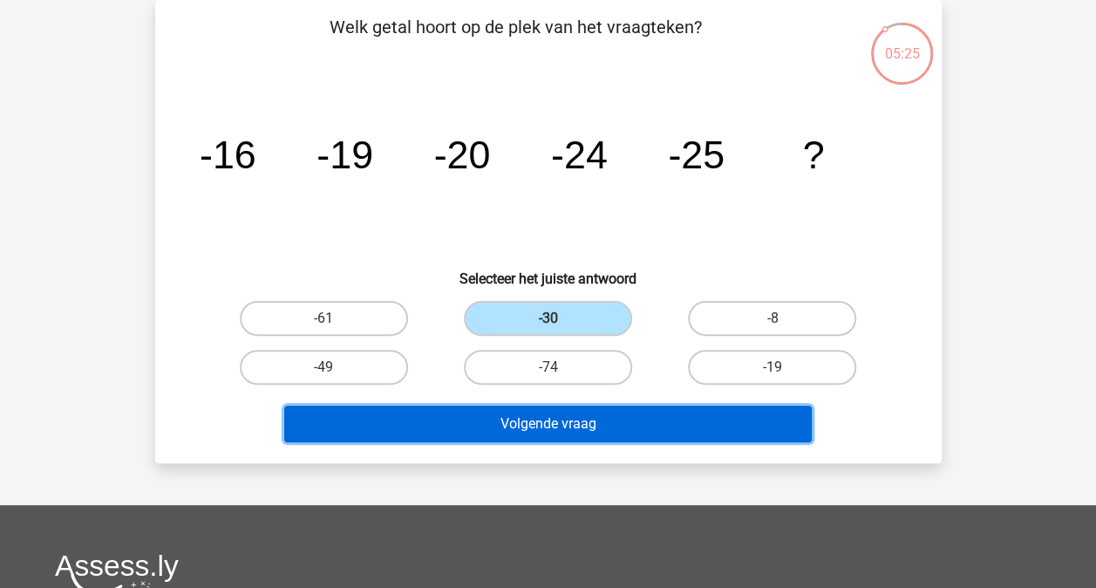
click at [516, 431] on button "Volgende vraag" at bounding box center [547, 423] width 527 height 37
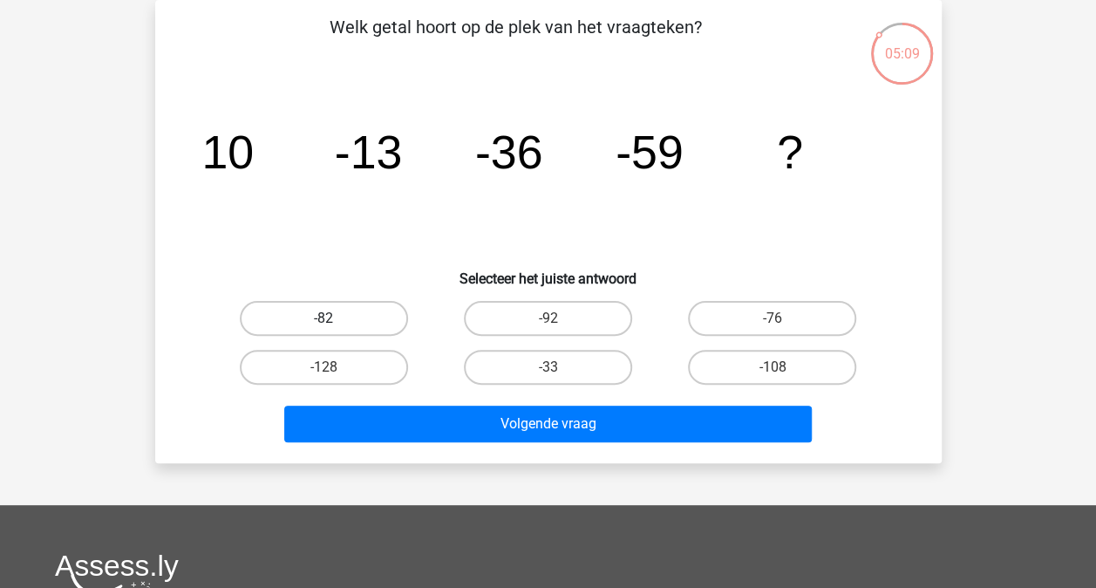
click at [339, 305] on label "-82" at bounding box center [324, 318] width 168 height 35
click at [335, 318] on input "-82" at bounding box center [328, 323] width 11 height 11
radio input "true"
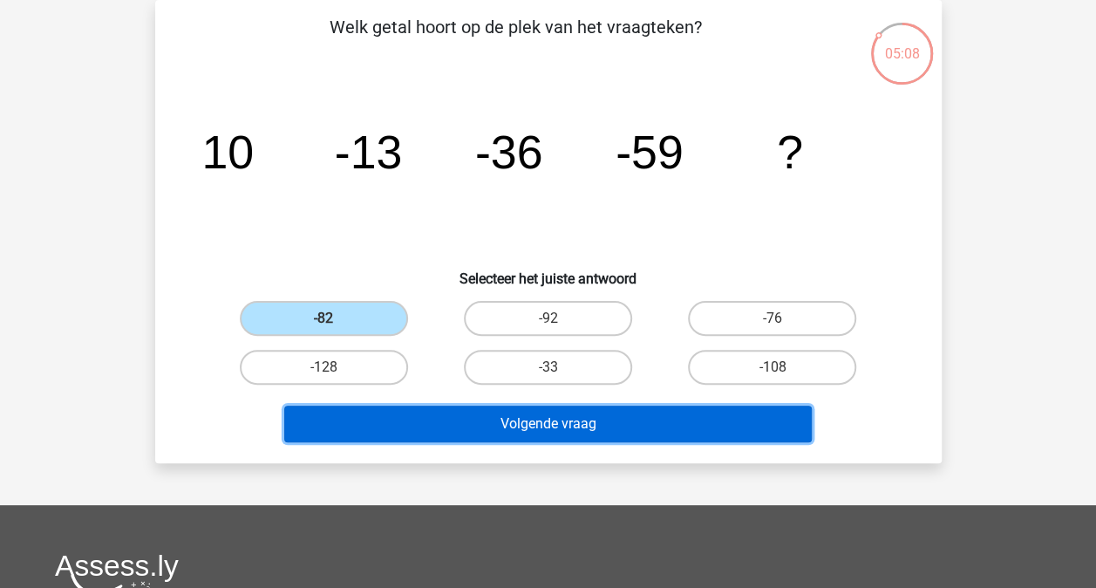
click at [399, 418] on button "Volgende vraag" at bounding box center [547, 423] width 527 height 37
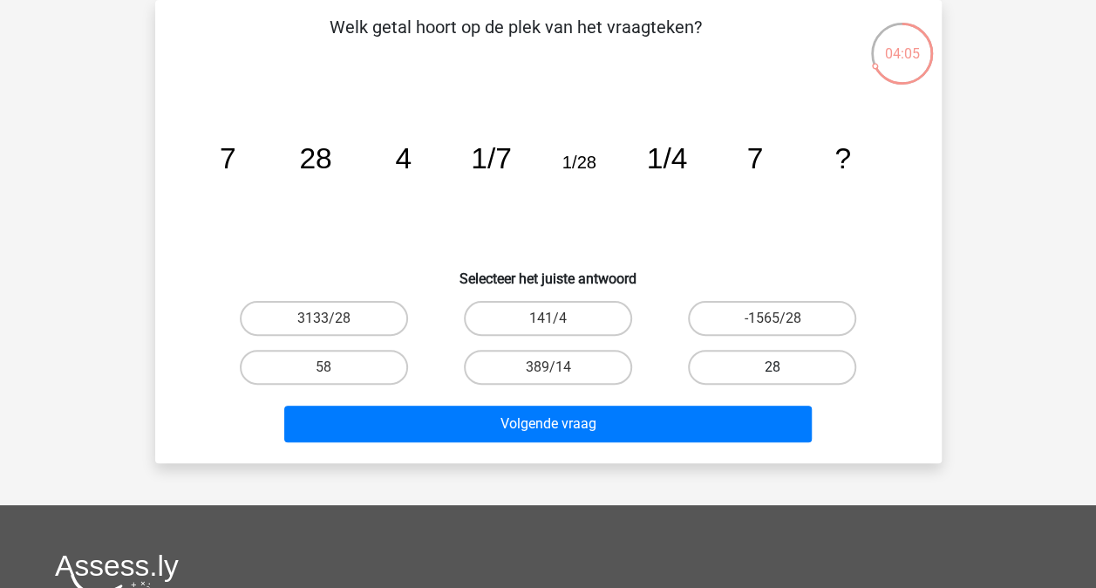
click at [748, 366] on label "28" at bounding box center [772, 367] width 168 height 35
click at [772, 367] on input "28" at bounding box center [777, 372] width 11 height 11
radio input "true"
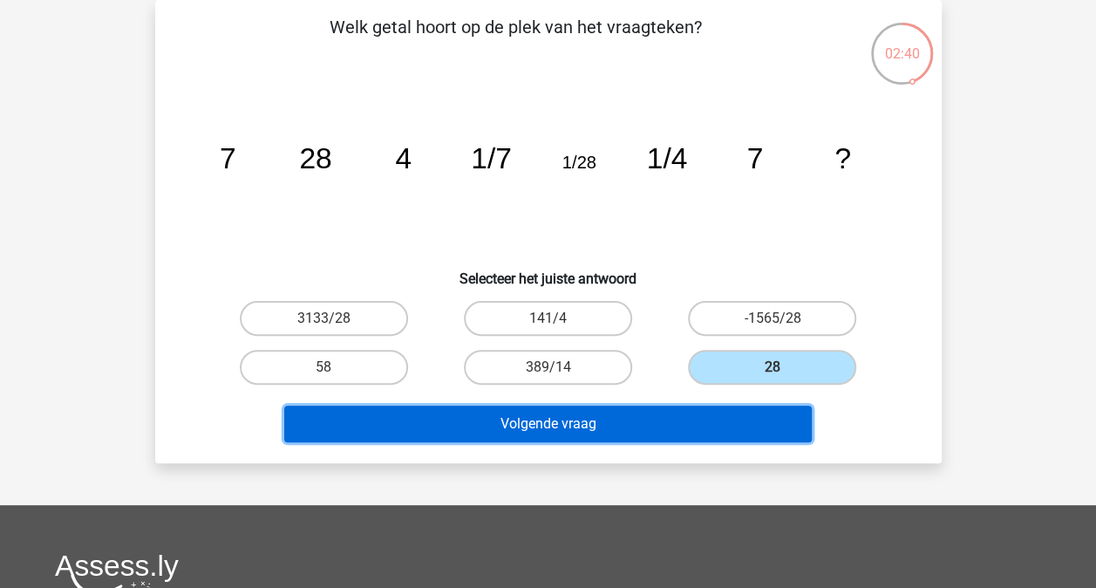
click at [603, 431] on button "Volgende vraag" at bounding box center [547, 423] width 527 height 37
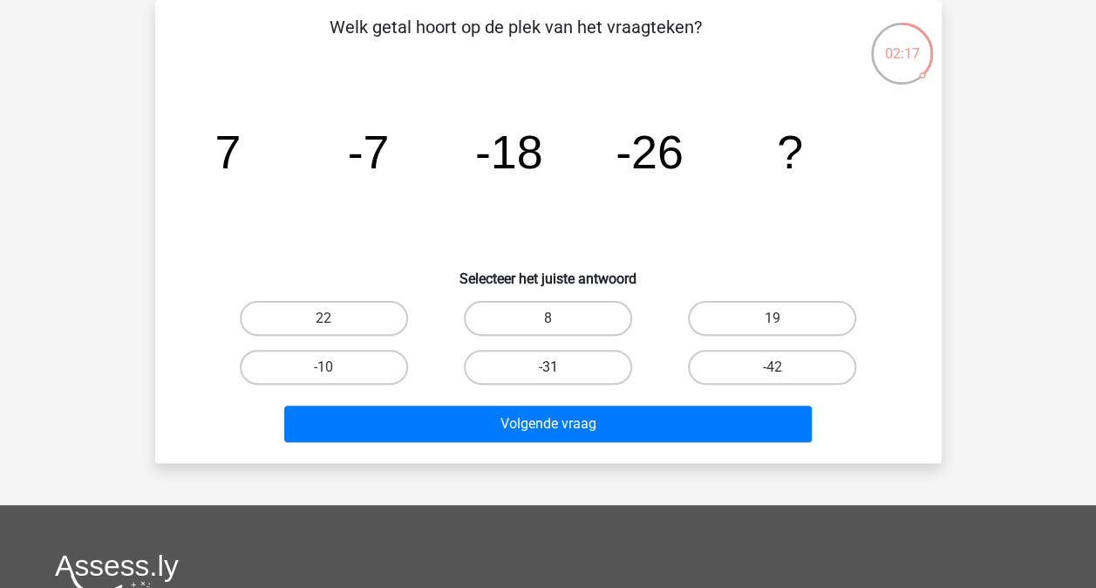
click at [559, 366] on label "-31" at bounding box center [548, 367] width 168 height 35
click at [559, 367] on input "-31" at bounding box center [552, 372] width 11 height 11
radio input "true"
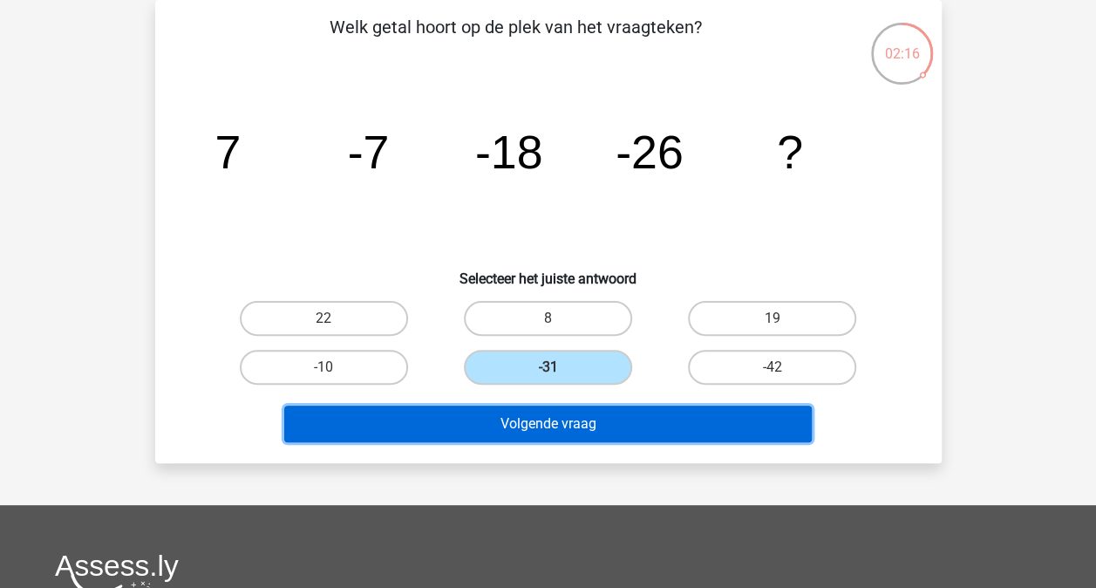
click at [559, 410] on button "Volgende vraag" at bounding box center [547, 423] width 527 height 37
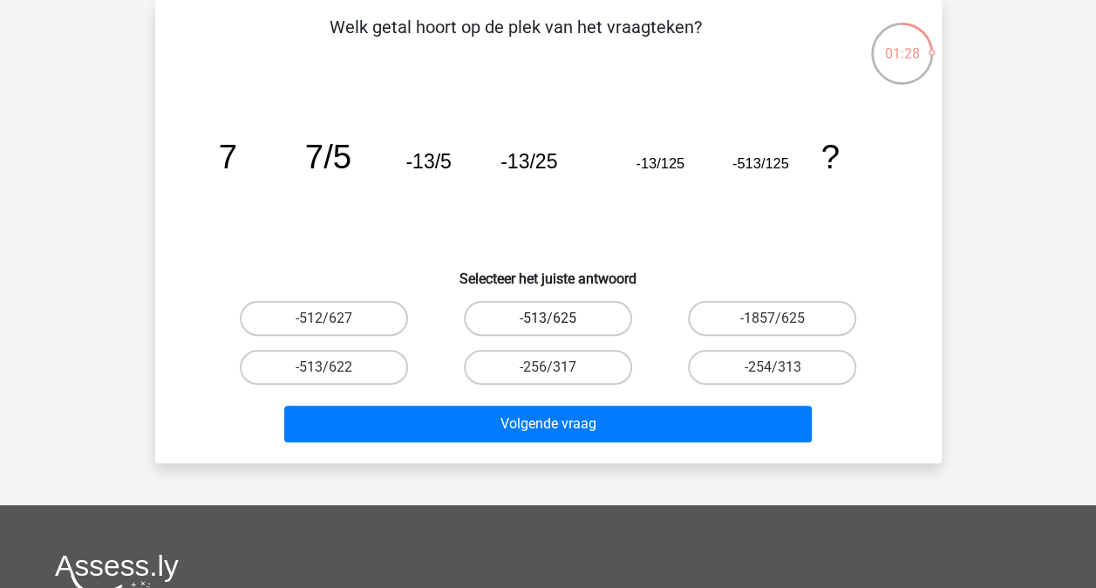
click at [522, 313] on label "-513/625" at bounding box center [548, 318] width 168 height 35
click at [547, 318] on input "-513/625" at bounding box center [552, 323] width 11 height 11
radio input "true"
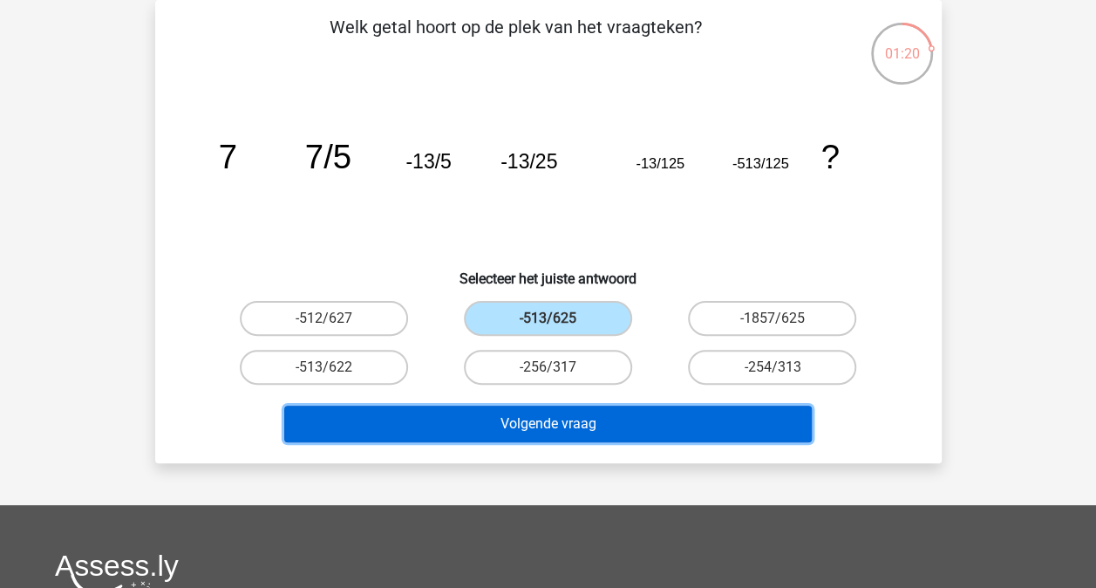
click at [630, 411] on button "Volgende vraag" at bounding box center [547, 423] width 527 height 37
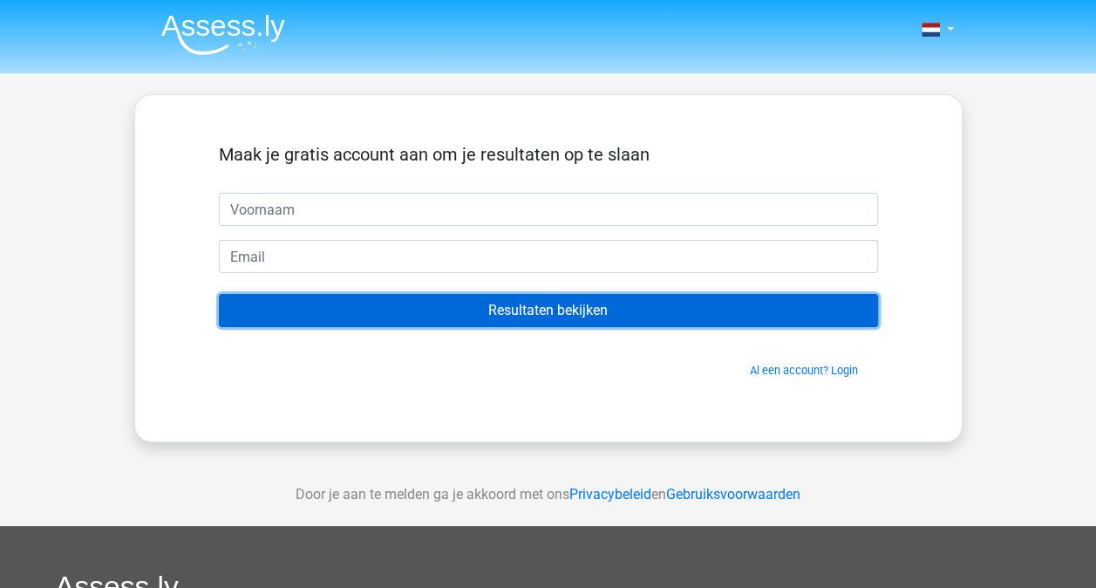
click at [471, 298] on input "Resultaten bekijken" at bounding box center [548, 310] width 659 height 33
